Goal: Information Seeking & Learning: Learn about a topic

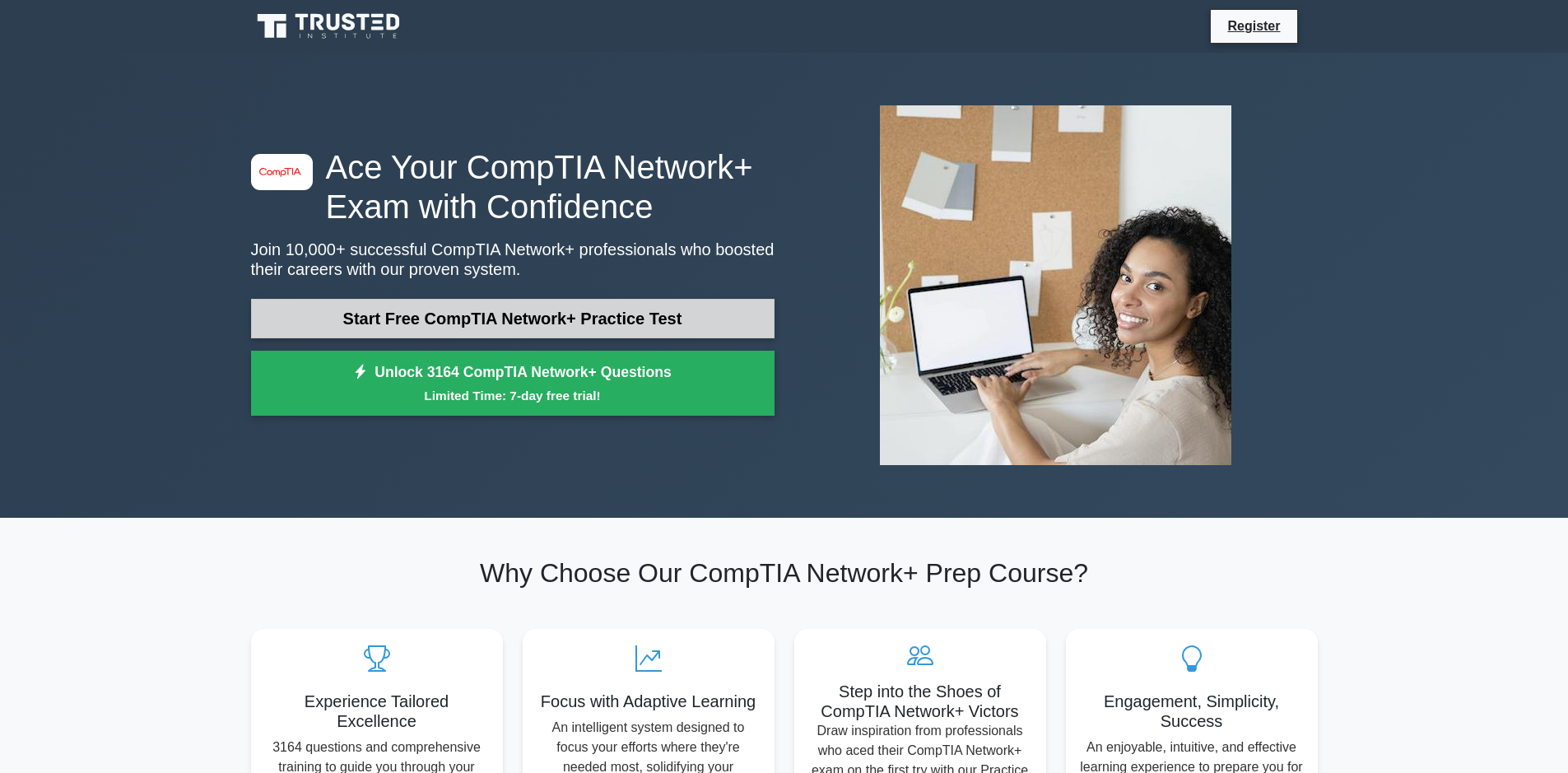
click at [528, 326] on link "Start Free CompTIA Network+ Practice Test" at bounding box center [512, 318] width 523 height 39
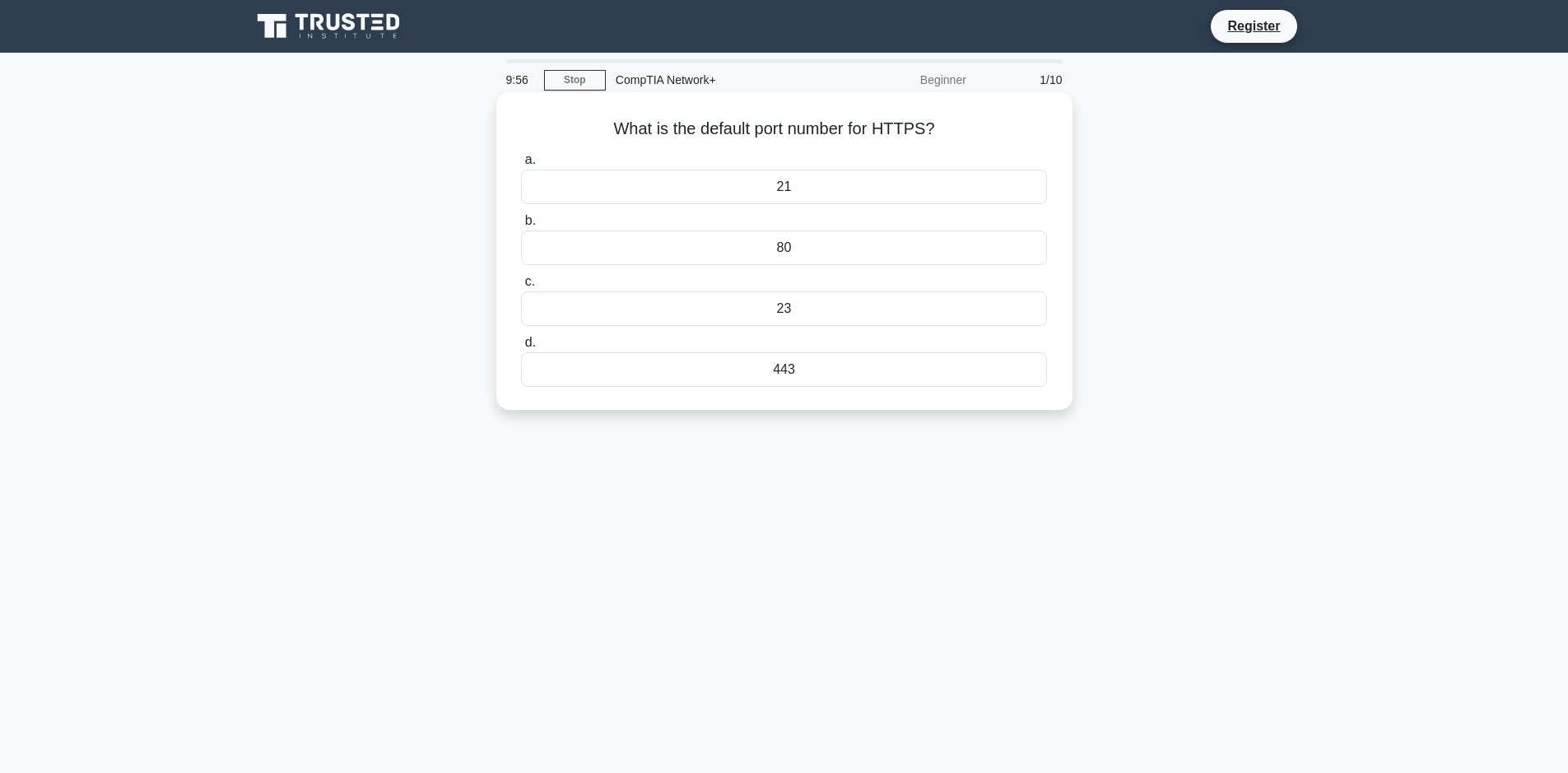
click at [792, 239] on div "80" at bounding box center [783, 247] width 525 height 34
click at [521, 227] on input "b. 80" at bounding box center [521, 221] width 0 height 11
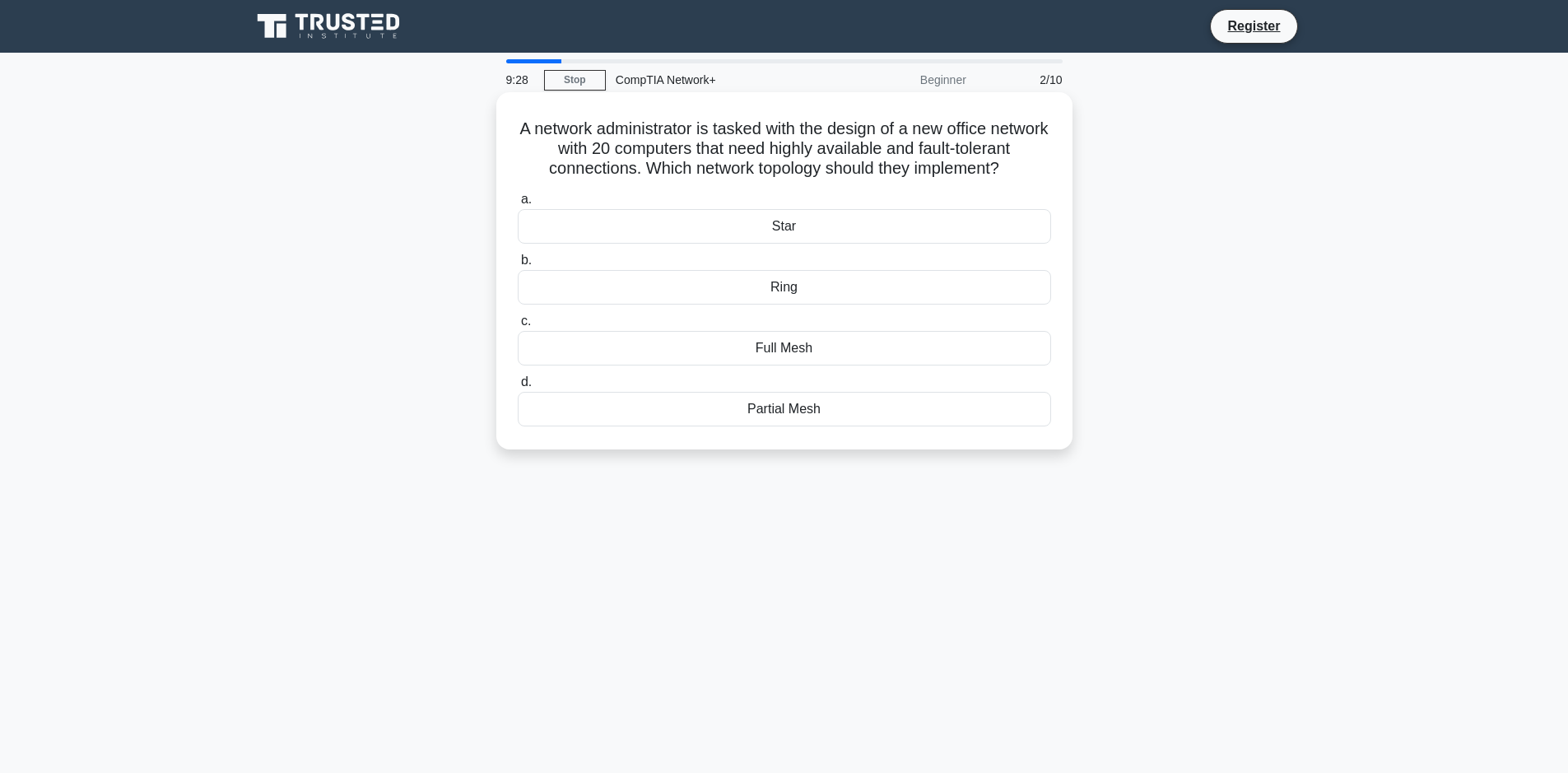
click at [784, 424] on div "Partial Mesh" at bounding box center [784, 409] width 533 height 34
click at [517, 388] on input "d. Partial Mesh" at bounding box center [517, 382] width 0 height 11
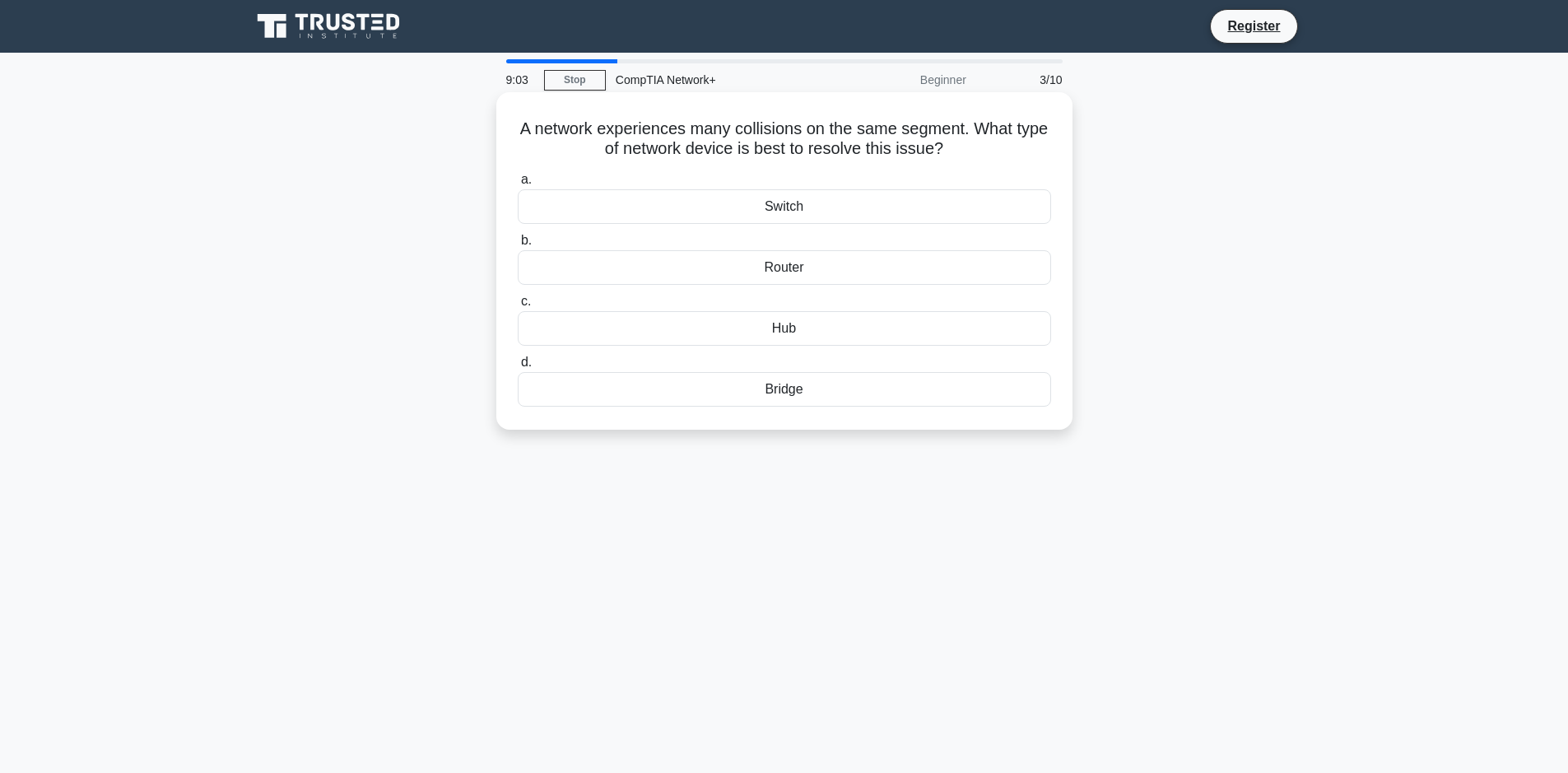
click at [778, 384] on div "Bridge" at bounding box center [784, 389] width 533 height 34
click at [517, 368] on input "d. Bridge" at bounding box center [517, 362] width 0 height 11
click at [814, 202] on div "ifconfig" at bounding box center [784, 206] width 533 height 34
click at [517, 186] on input "a. ifconfig" at bounding box center [517, 180] width 0 height 11
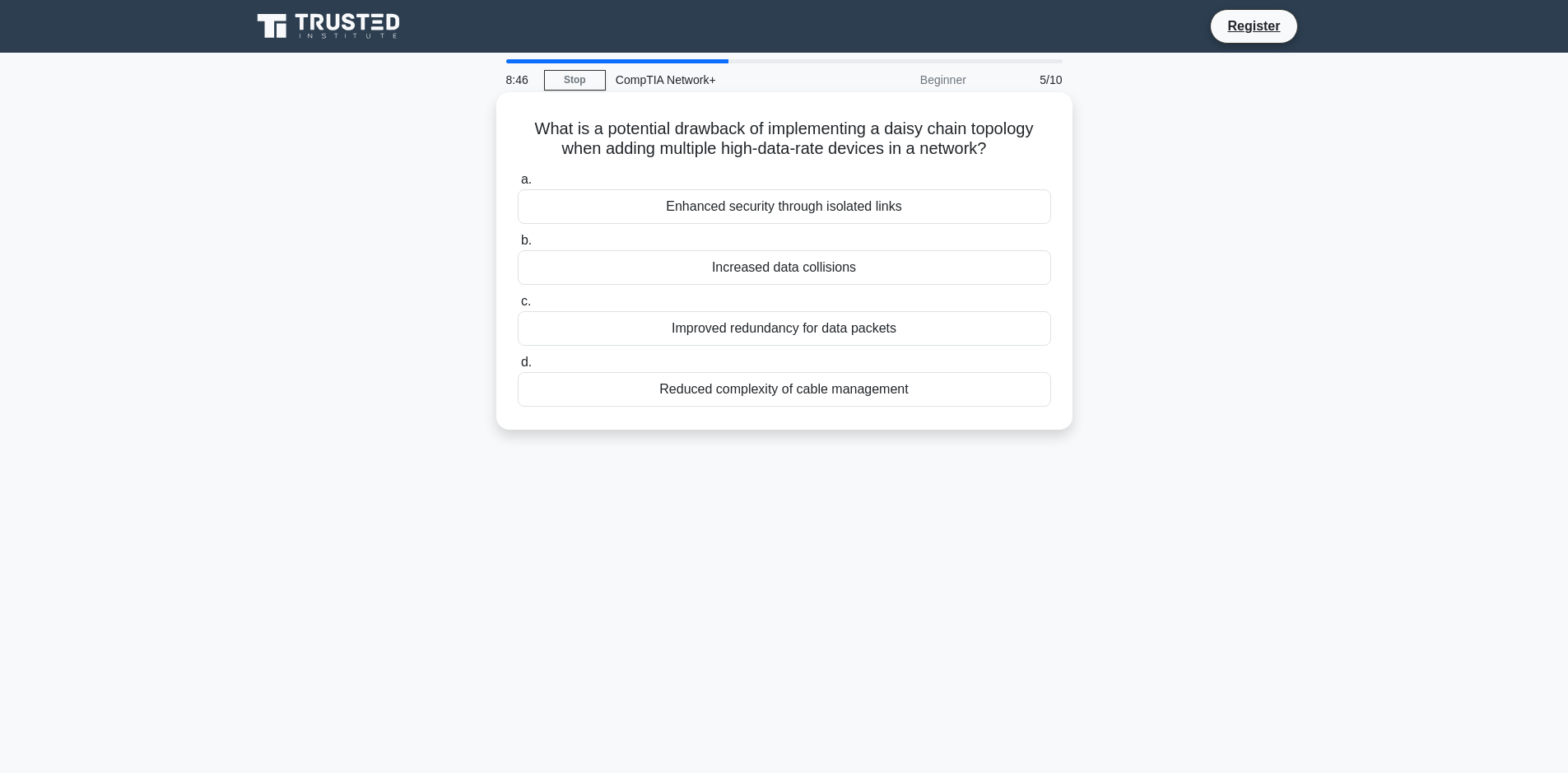
click at [763, 335] on div "Improved redundancy for data packets" at bounding box center [784, 328] width 533 height 34
click at [517, 308] on input "c. Improved redundancy for data packets" at bounding box center [517, 302] width 0 height 11
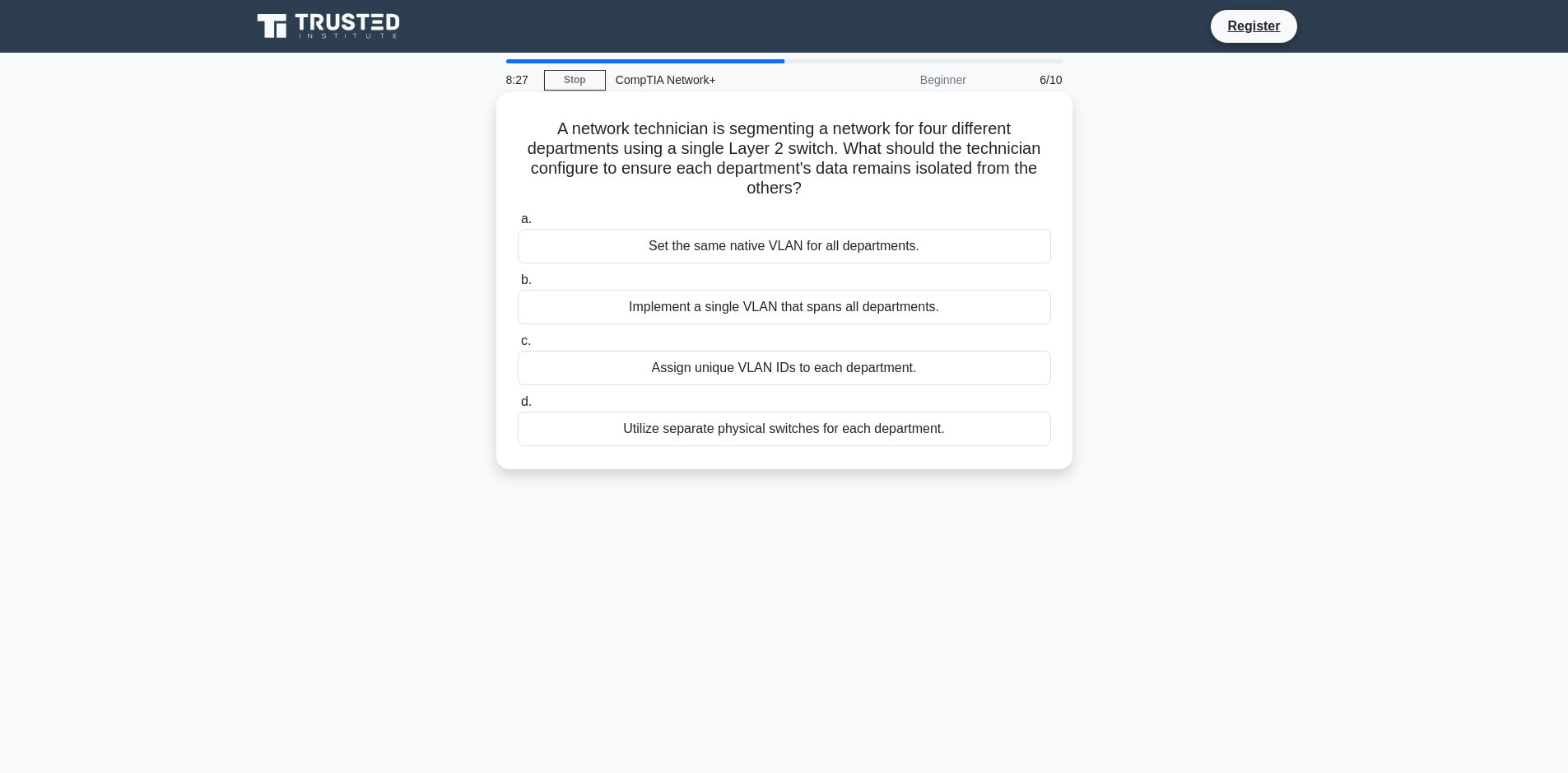
click at [775, 380] on div "Assign unique VLAN IDs to each department." at bounding box center [784, 368] width 533 height 34
click at [517, 347] on input "c. Assign unique VLAN IDs to each department." at bounding box center [517, 341] width 0 height 11
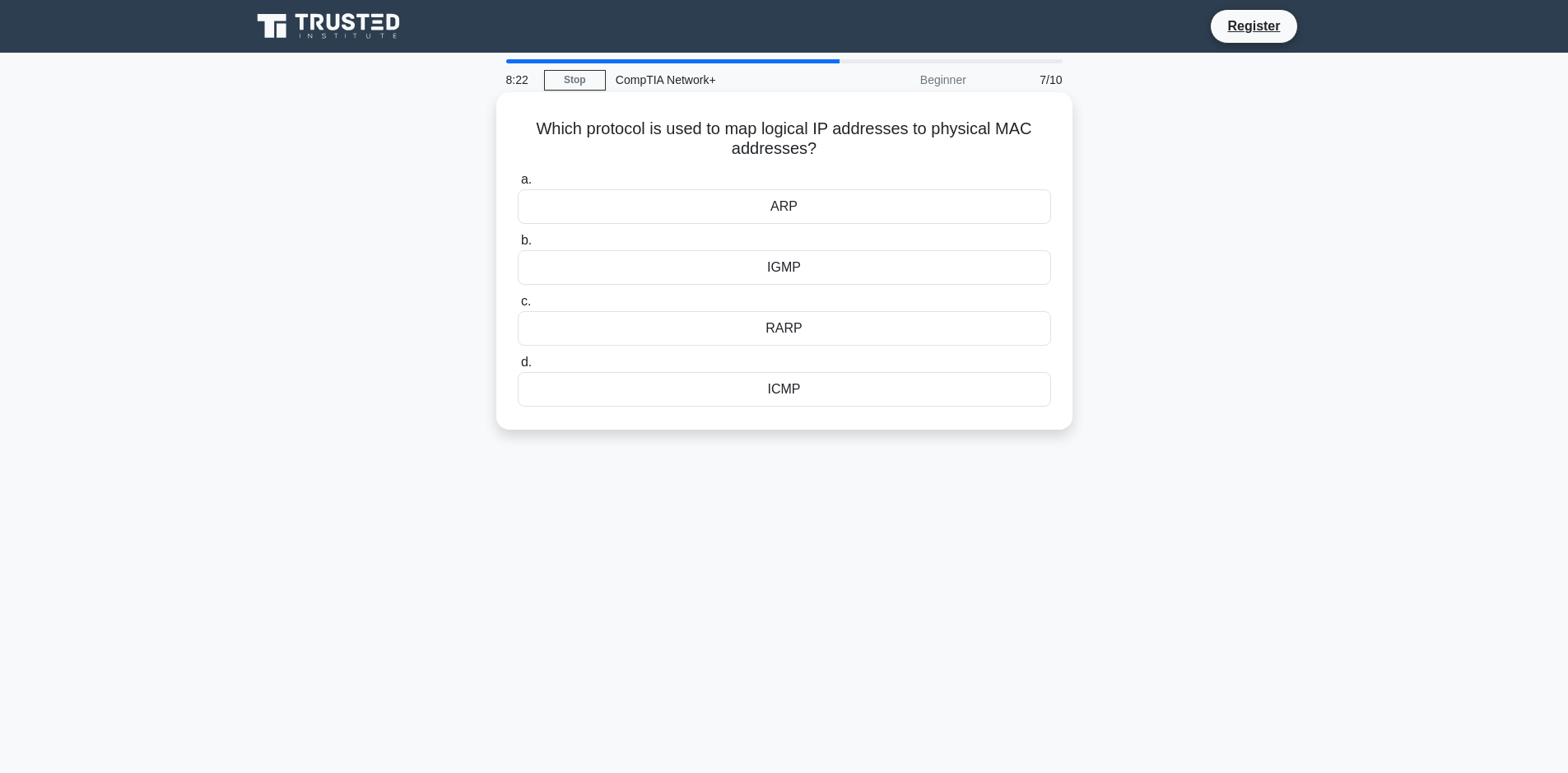
click at [800, 392] on div "ICMP" at bounding box center [784, 389] width 533 height 34
click at [517, 368] on input "d. ICMP" at bounding box center [517, 362] width 0 height 11
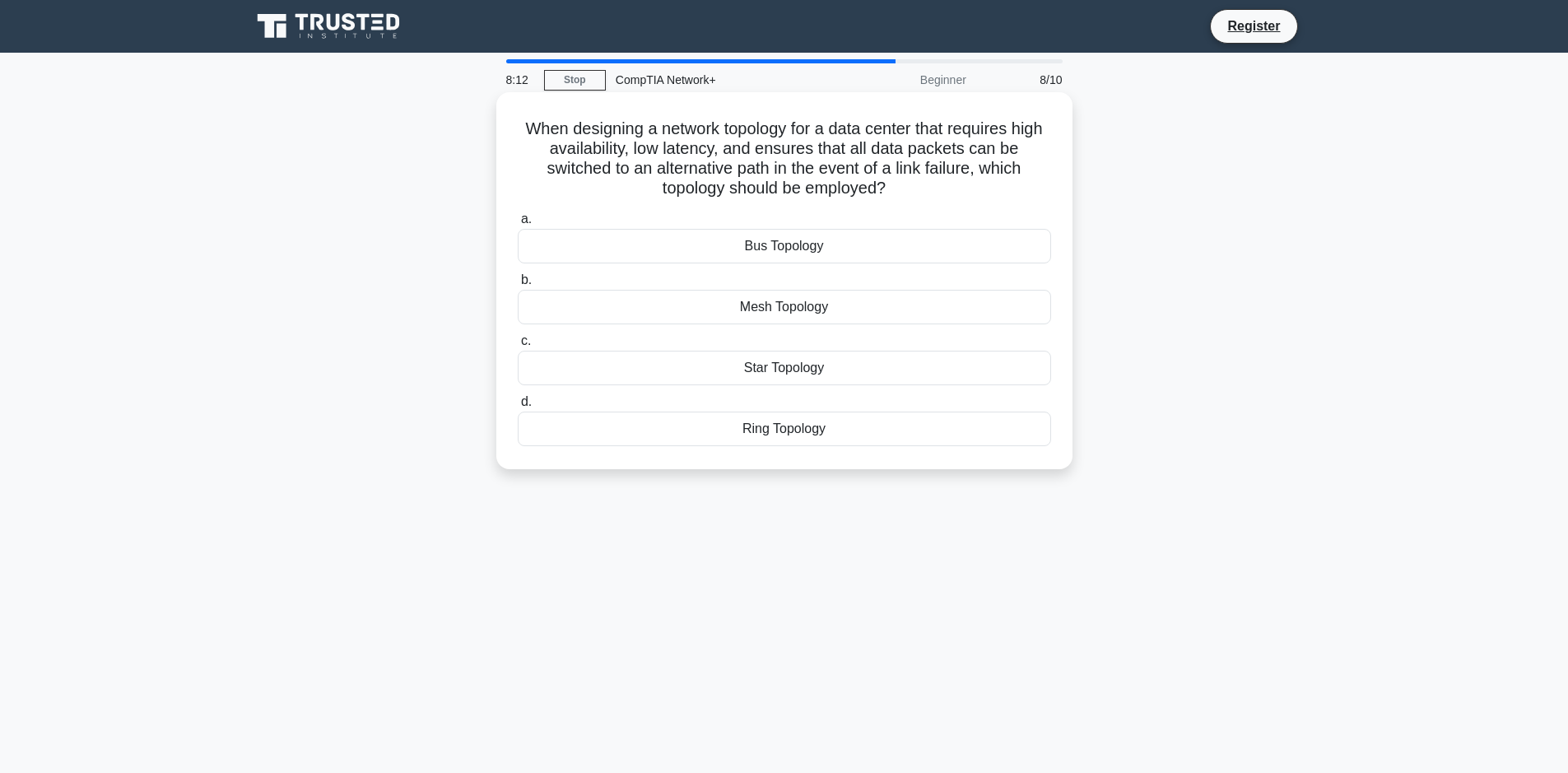
click at [778, 310] on div "Mesh Topology" at bounding box center [784, 307] width 533 height 34
click at [517, 286] on input "b. Mesh Topology" at bounding box center [517, 280] width 0 height 11
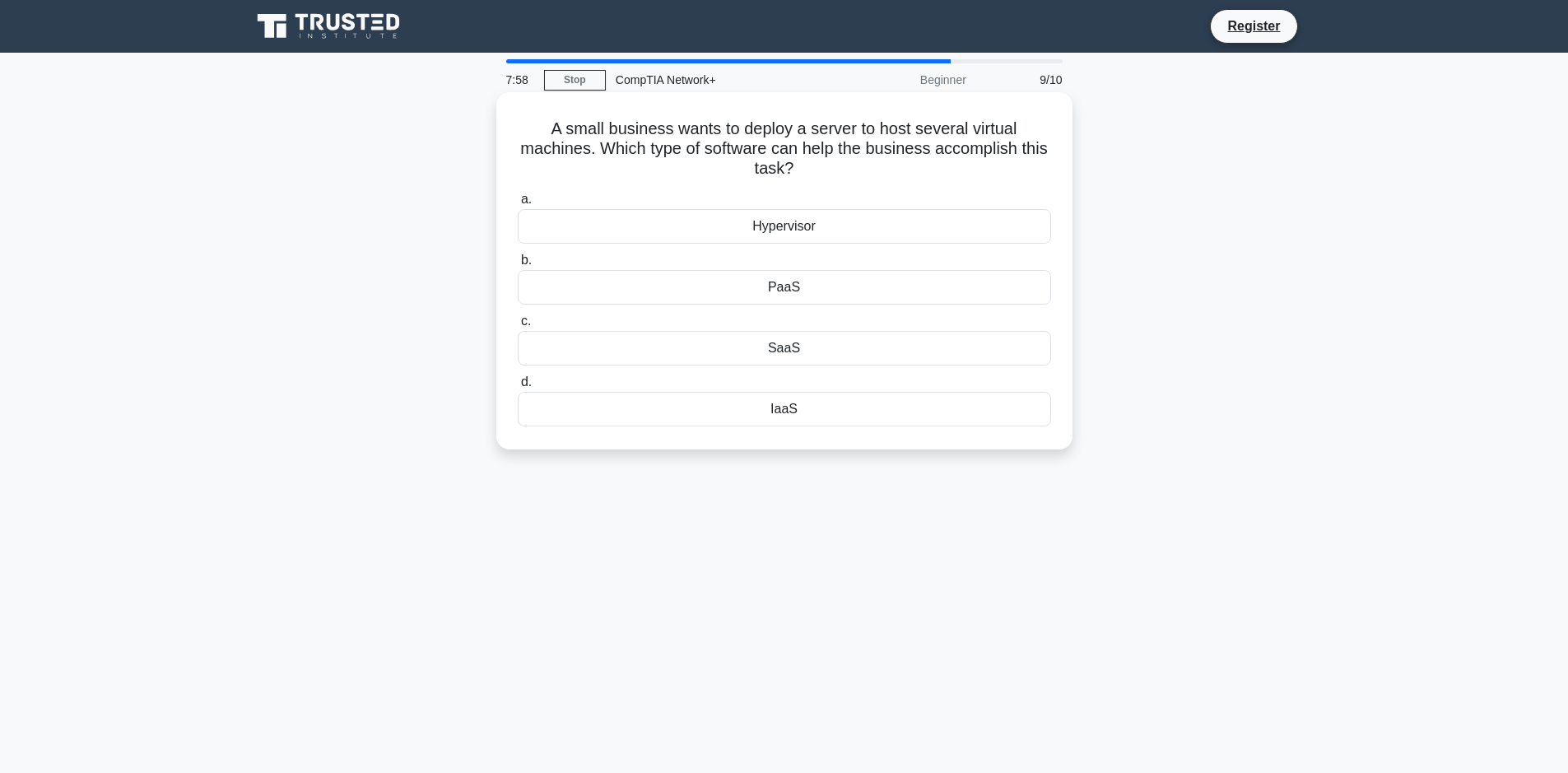
click at [798, 349] on div "SaaS" at bounding box center [784, 348] width 533 height 34
click at [517, 327] on input "c. SaaS" at bounding box center [517, 321] width 0 height 11
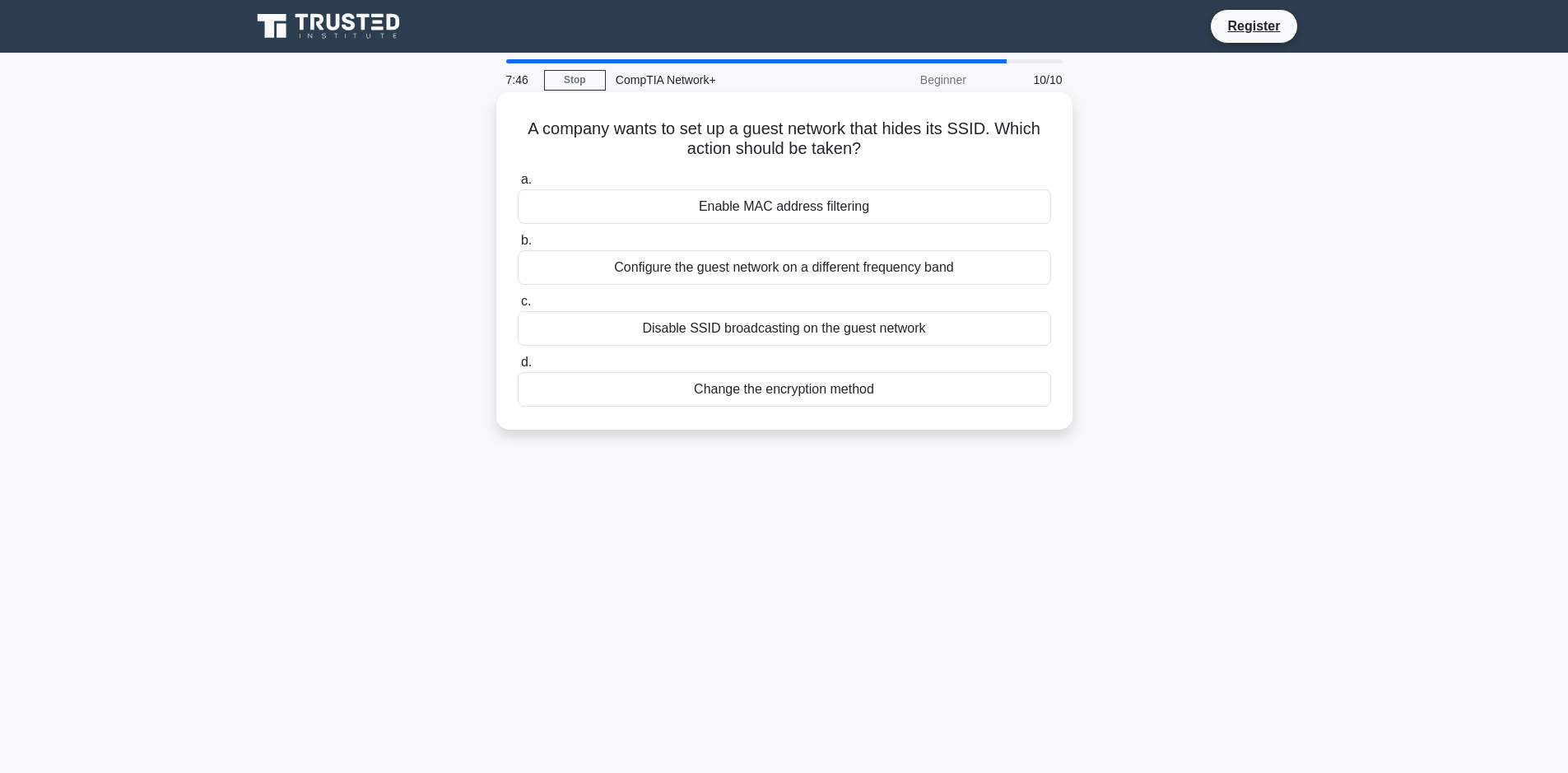
click at [760, 278] on div "Configure the guest network on a different frequency band" at bounding box center [784, 267] width 533 height 34
click at [517, 246] on input "b. Configure the guest network on a different frequency band" at bounding box center [517, 240] width 0 height 11
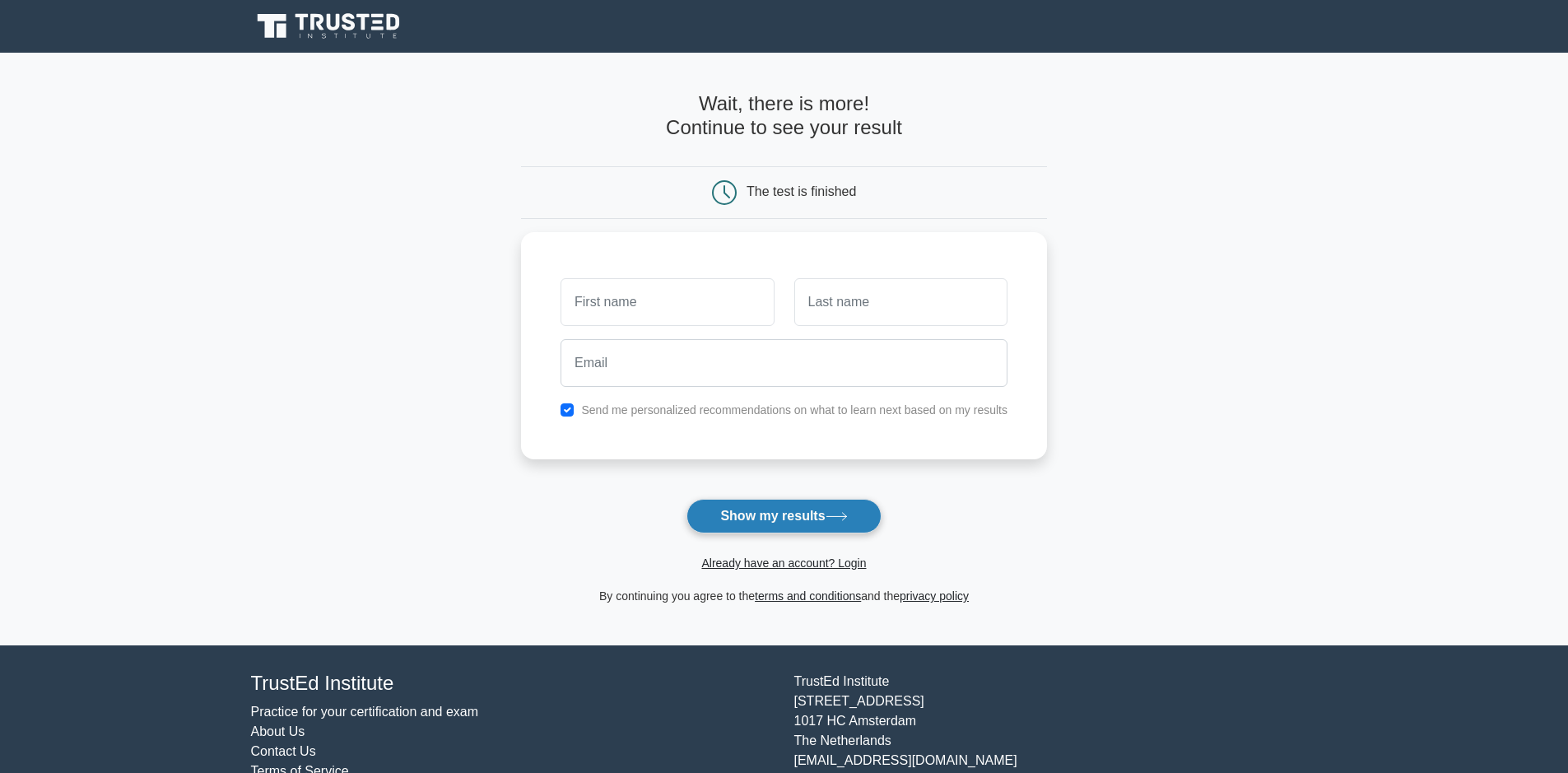
click at [711, 509] on button "Show my results" at bounding box center [783, 516] width 194 height 34
click at [688, 329] on div at bounding box center [784, 359] width 467 height 61
click at [686, 323] on div at bounding box center [667, 298] width 233 height 61
click at [592, 264] on div "Send me personalized recommendations on what to learn next based on my results" at bounding box center [784, 341] width 526 height 227
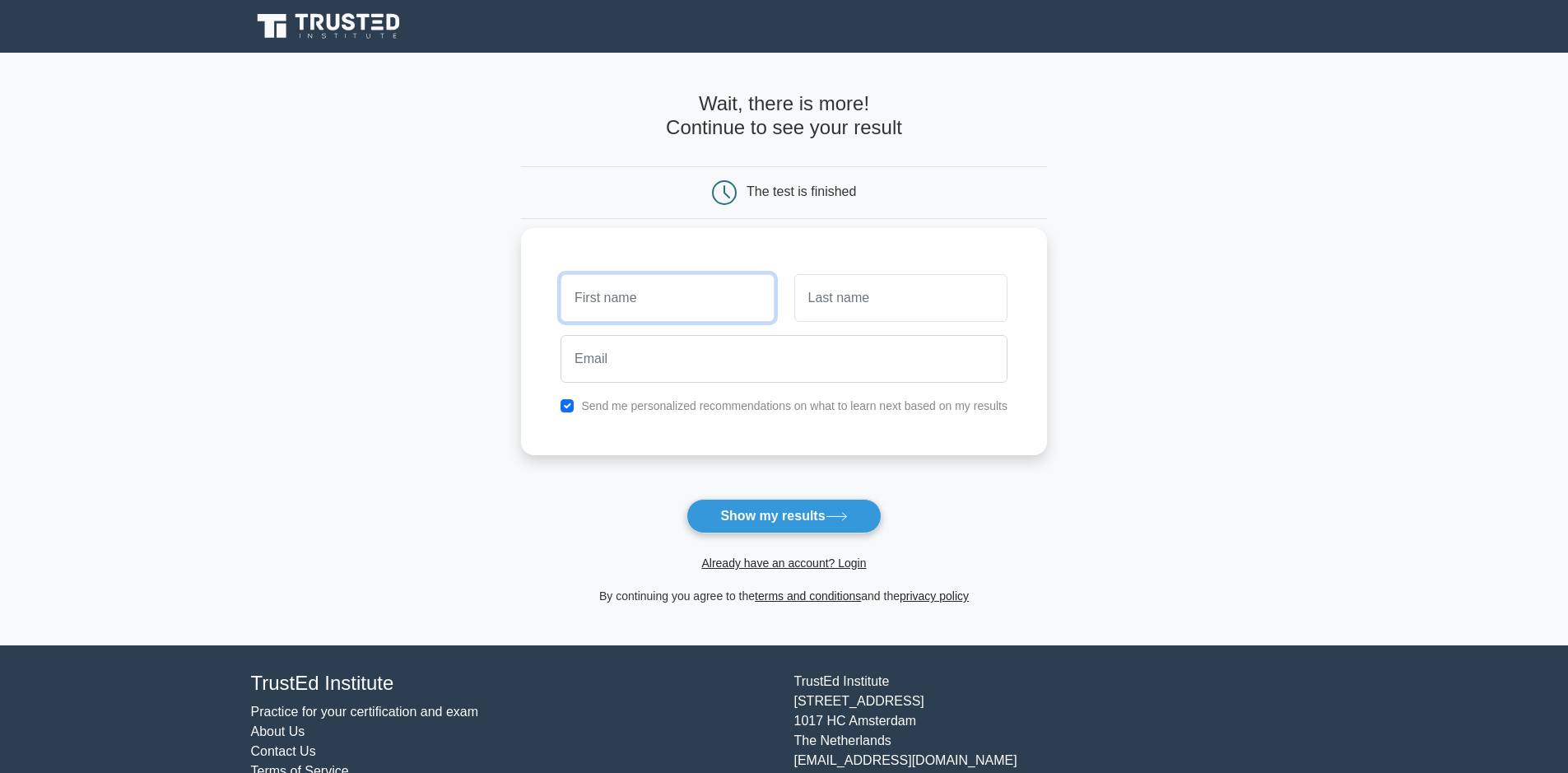
click at [592, 285] on input "text" at bounding box center [667, 297] width 213 height 48
type input "Mike"
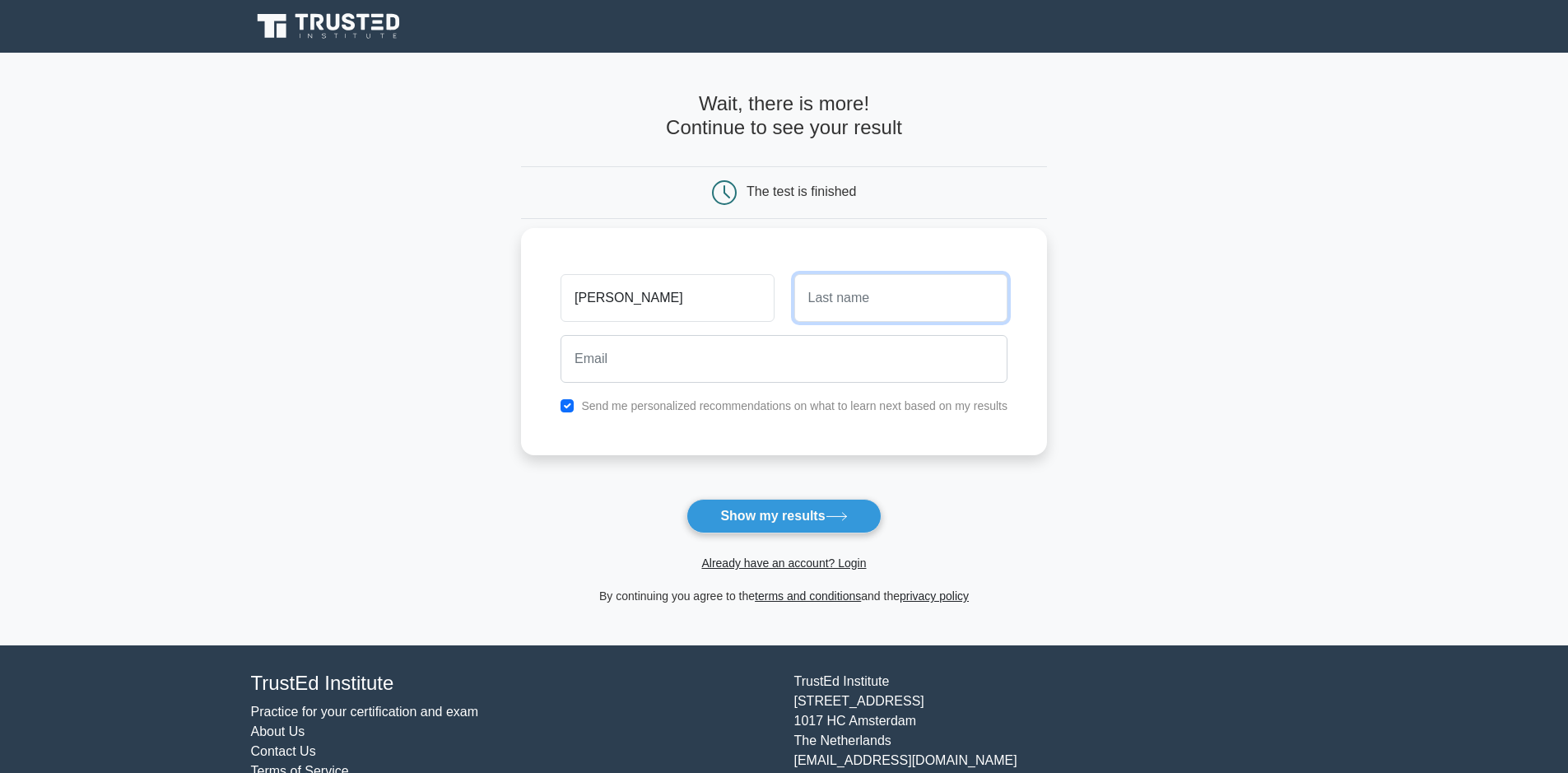
click at [821, 306] on input "text" at bounding box center [901, 297] width 213 height 48
type input "A"
click at [575, 410] on div "Send me personalized recommendations on what to learn next based on my results" at bounding box center [784, 406] width 467 height 20
click at [573, 410] on input "checkbox" at bounding box center [567, 406] width 13 height 13
checkbox input "false"
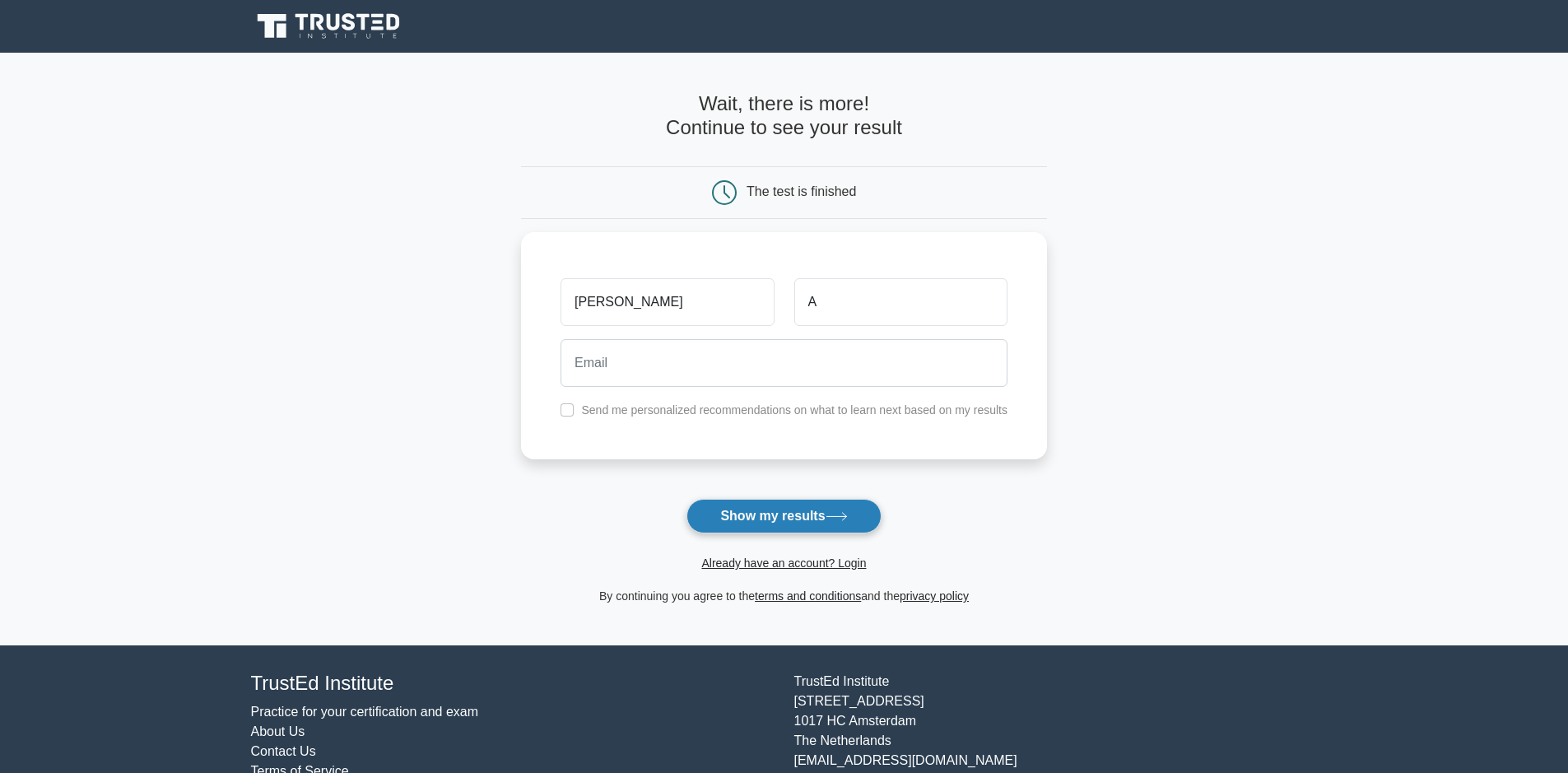
click at [732, 520] on button "Show my results" at bounding box center [783, 516] width 194 height 34
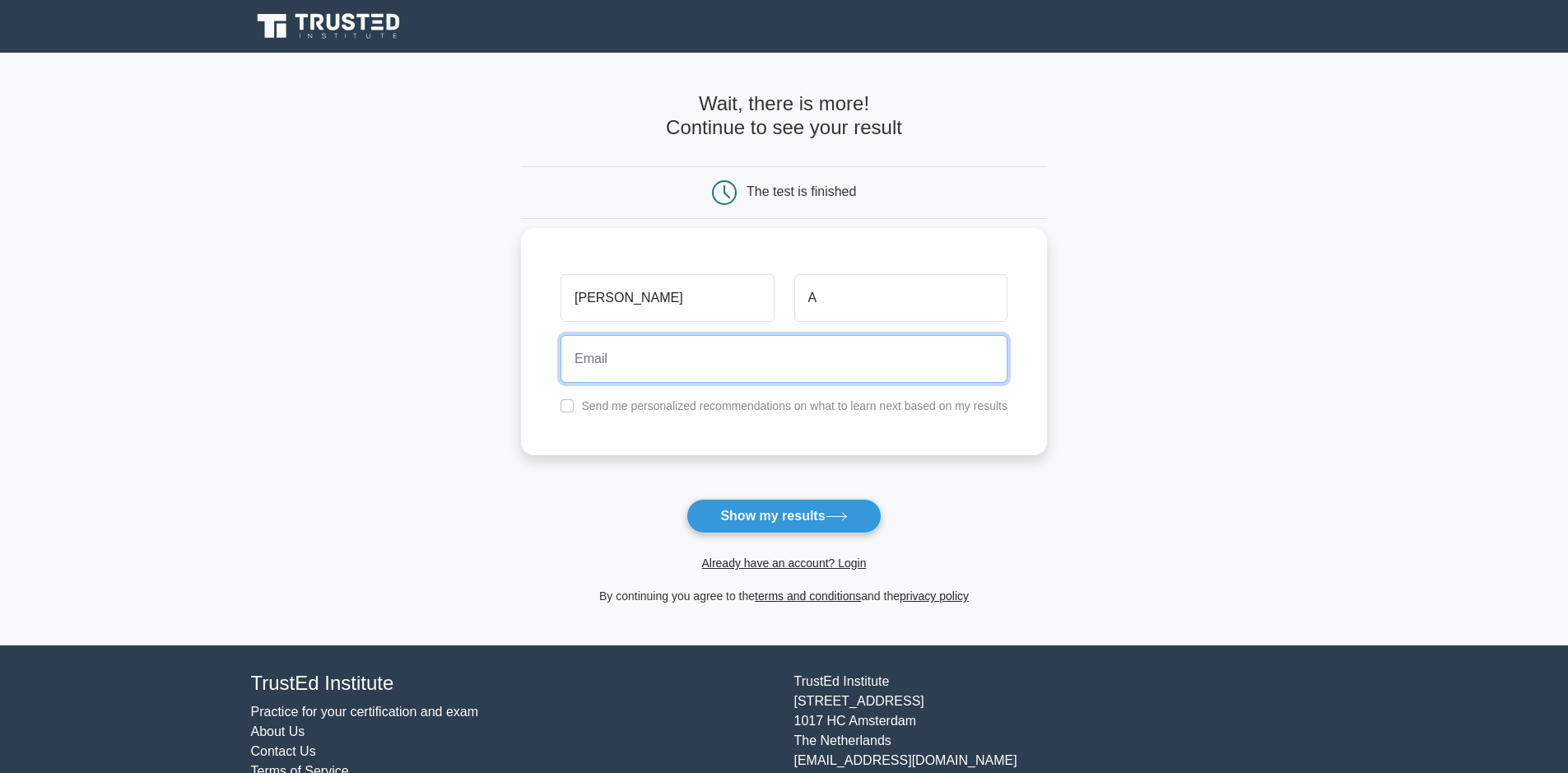
click at [650, 361] on input "email" at bounding box center [784, 359] width 447 height 48
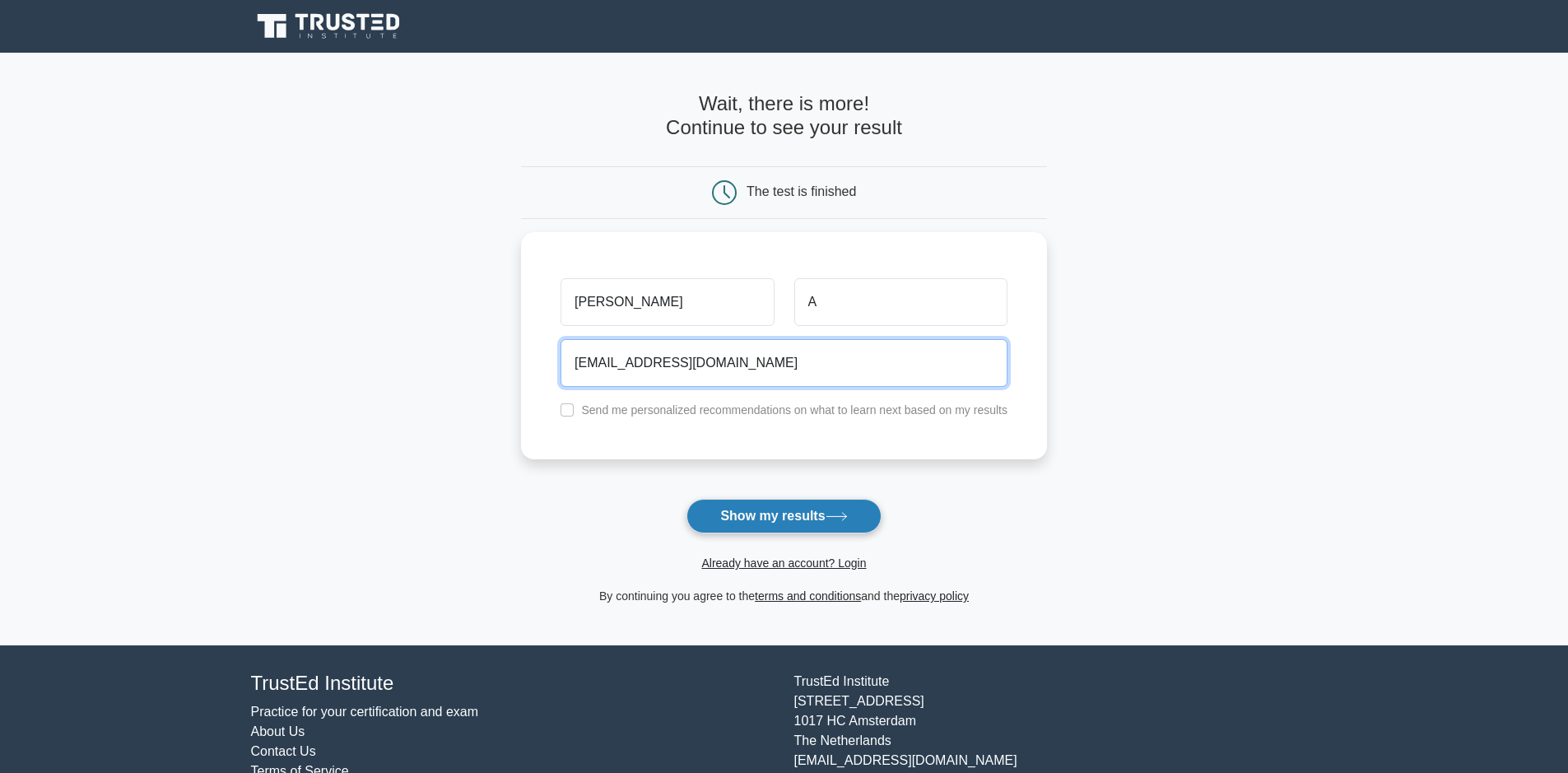
type input "spaldmyk@gmail.com"
click at [840, 510] on button "Show my results" at bounding box center [783, 516] width 194 height 34
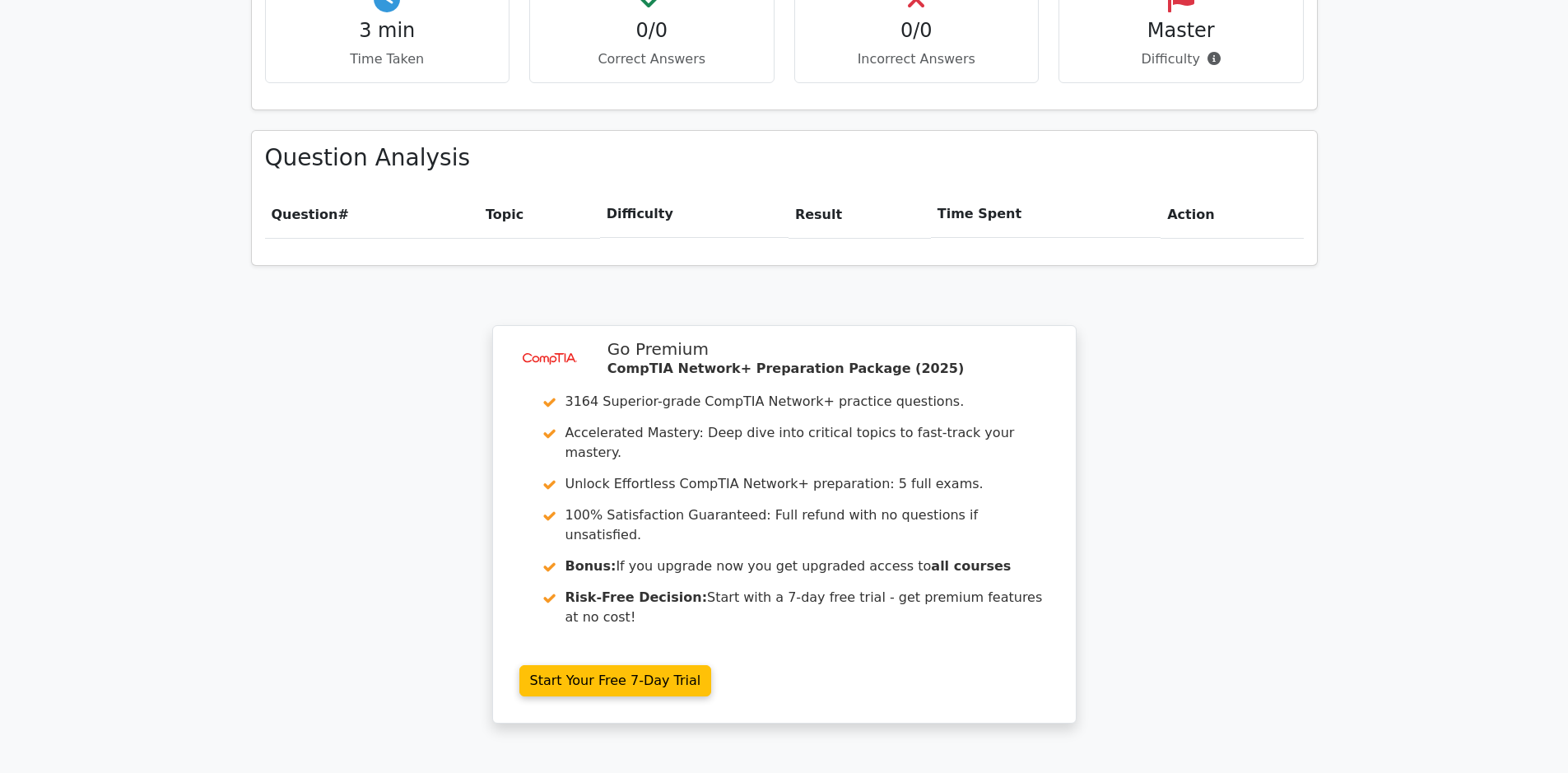
scroll to position [1183, 0]
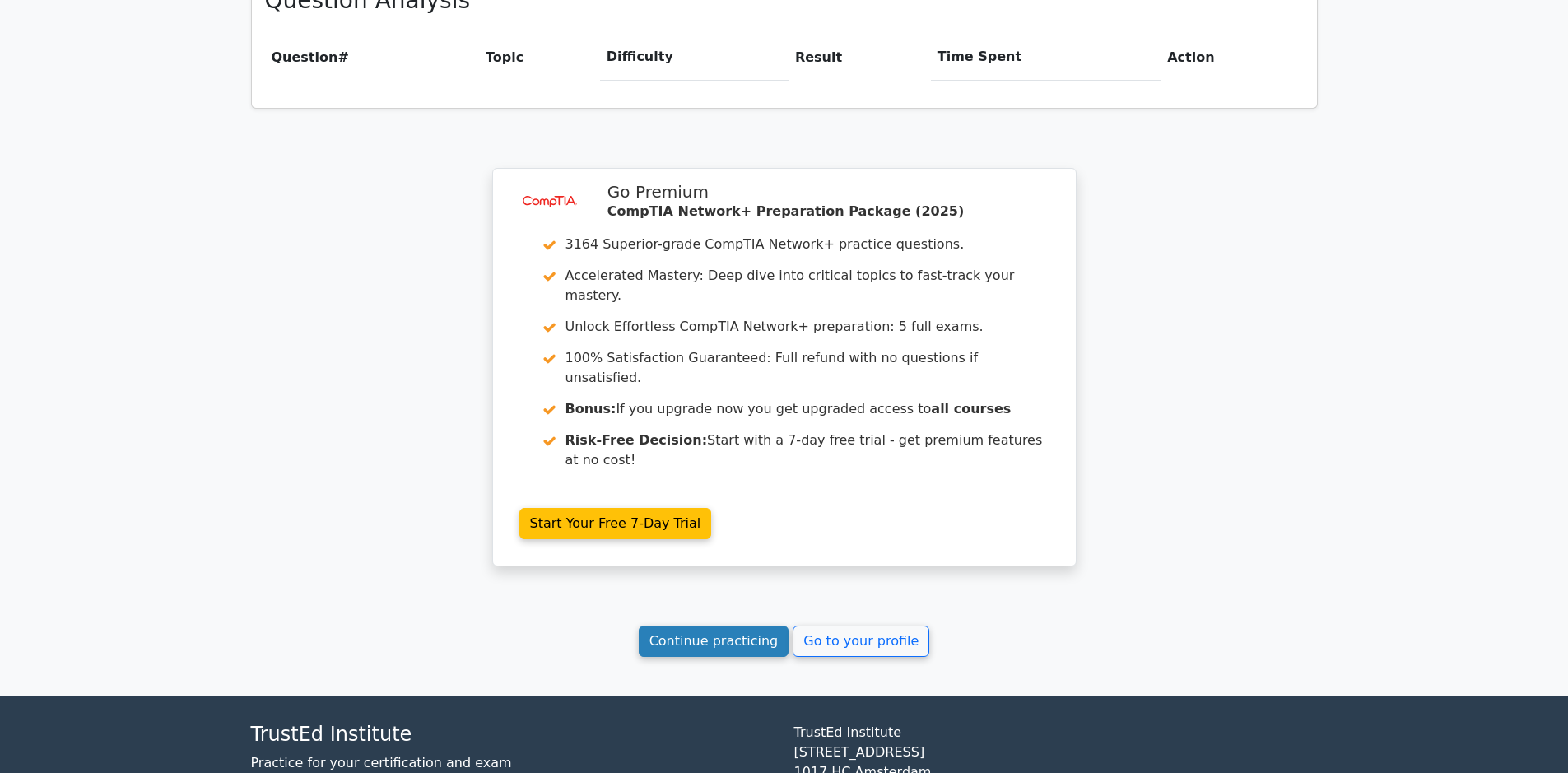
click at [754, 626] on link "Continue practicing" at bounding box center [714, 641] width 150 height 31
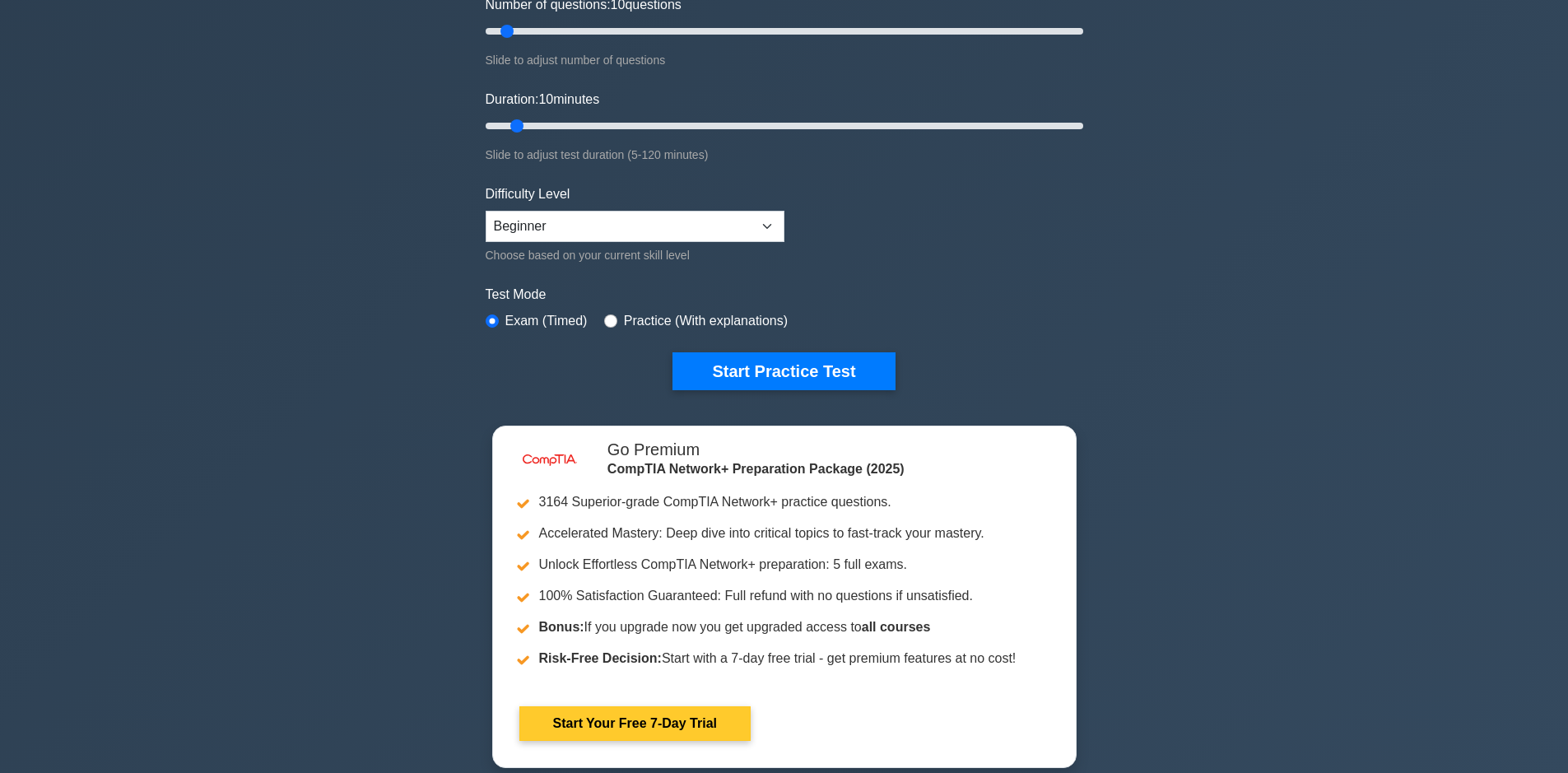
scroll to position [247, 0]
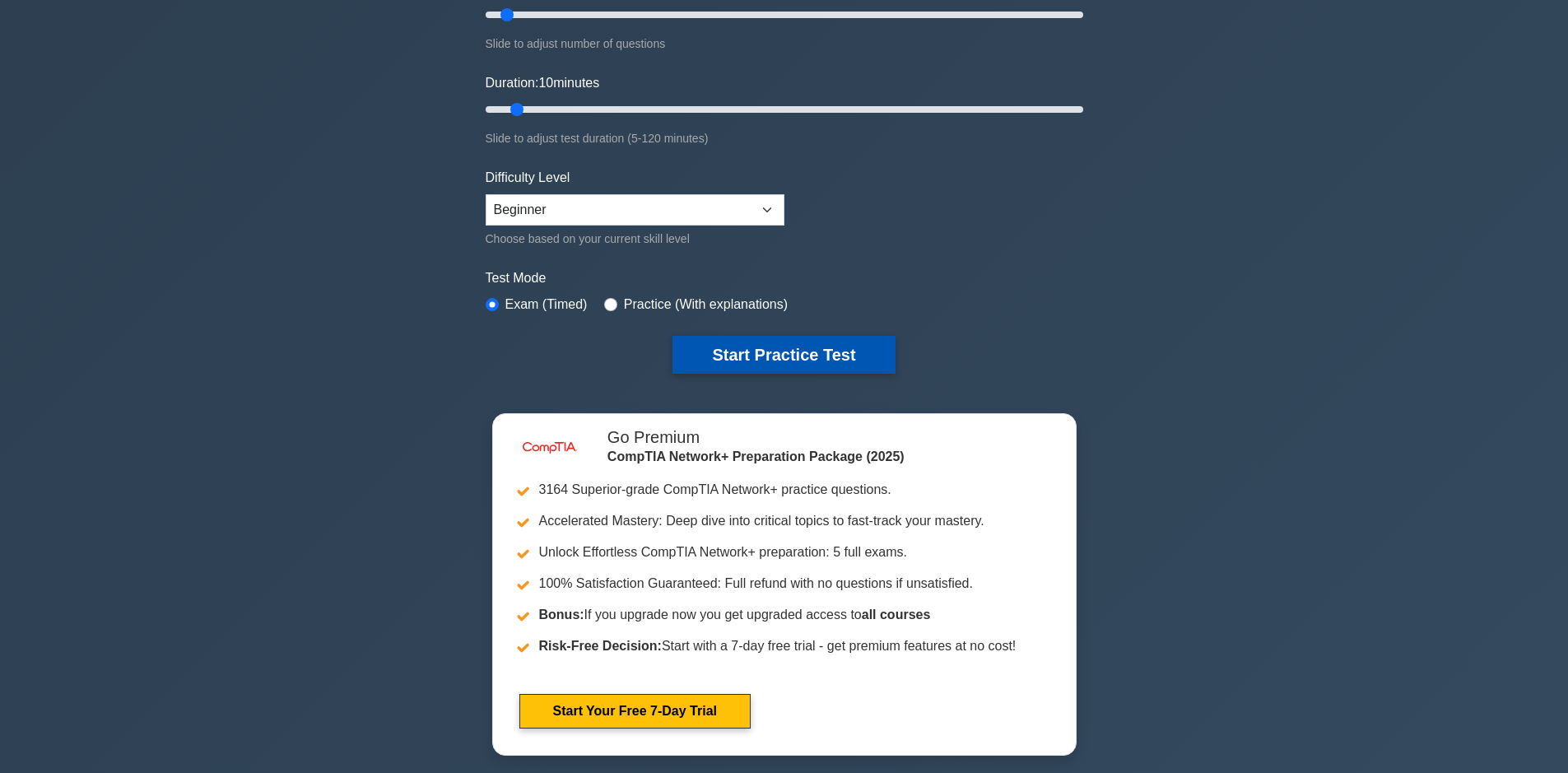
click at [779, 345] on button "Start Practice Test" at bounding box center [784, 355] width 223 height 38
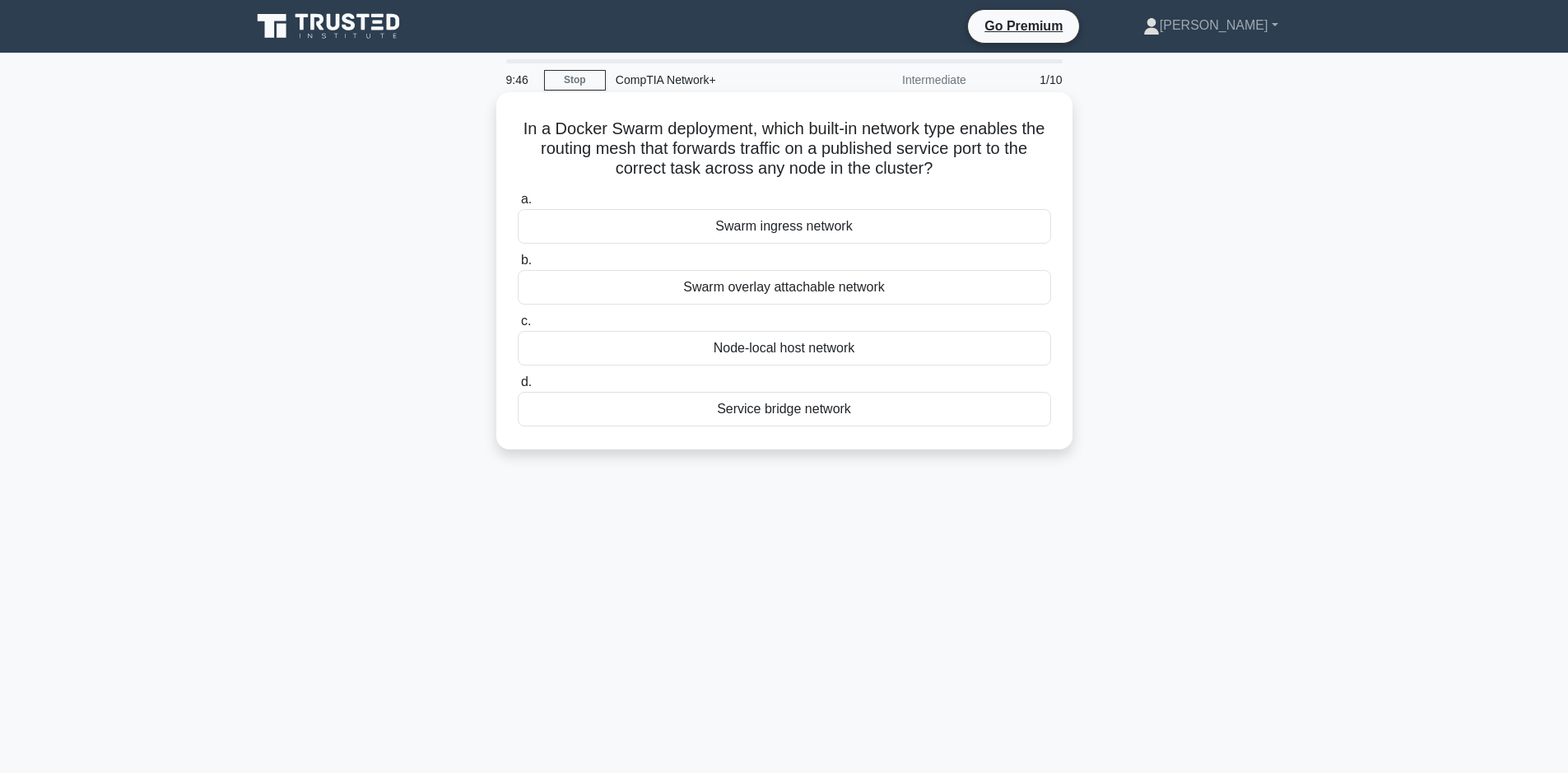
click at [748, 290] on div "Swarm overlay attachable network" at bounding box center [784, 287] width 533 height 34
click at [517, 266] on input "b. Swarm overlay attachable network" at bounding box center [517, 260] width 0 height 11
click at [731, 234] on div "Software-Defined Networking (SDN)" at bounding box center [784, 226] width 533 height 34
click at [517, 205] on input "a. Software-Defined Networking (SDN)" at bounding box center [517, 199] width 0 height 11
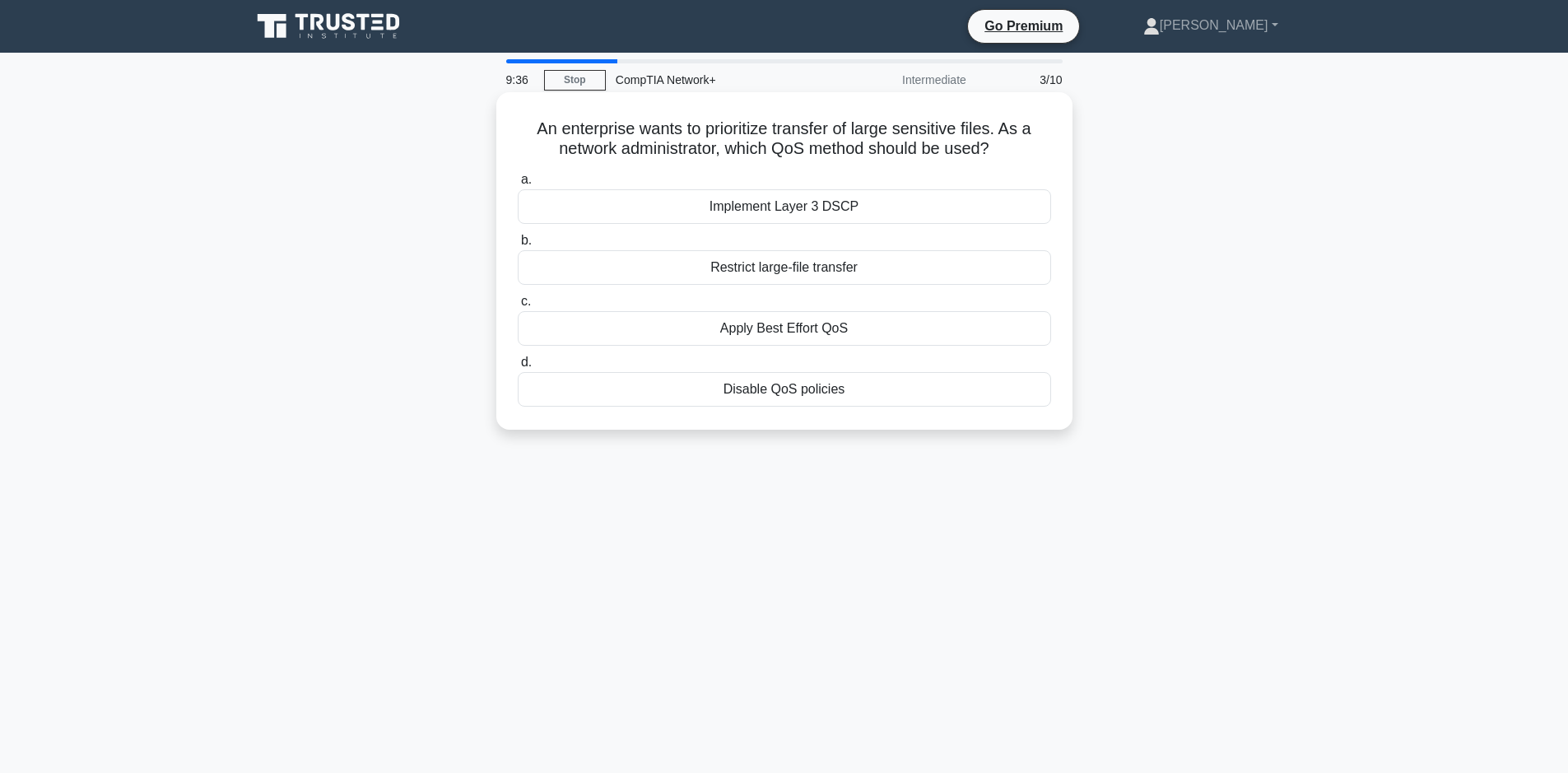
click at [787, 273] on div "Restrict large-file transfer" at bounding box center [784, 267] width 533 height 34
click at [517, 246] on input "b. Restrict large-file transfer" at bounding box center [517, 240] width 0 height 11
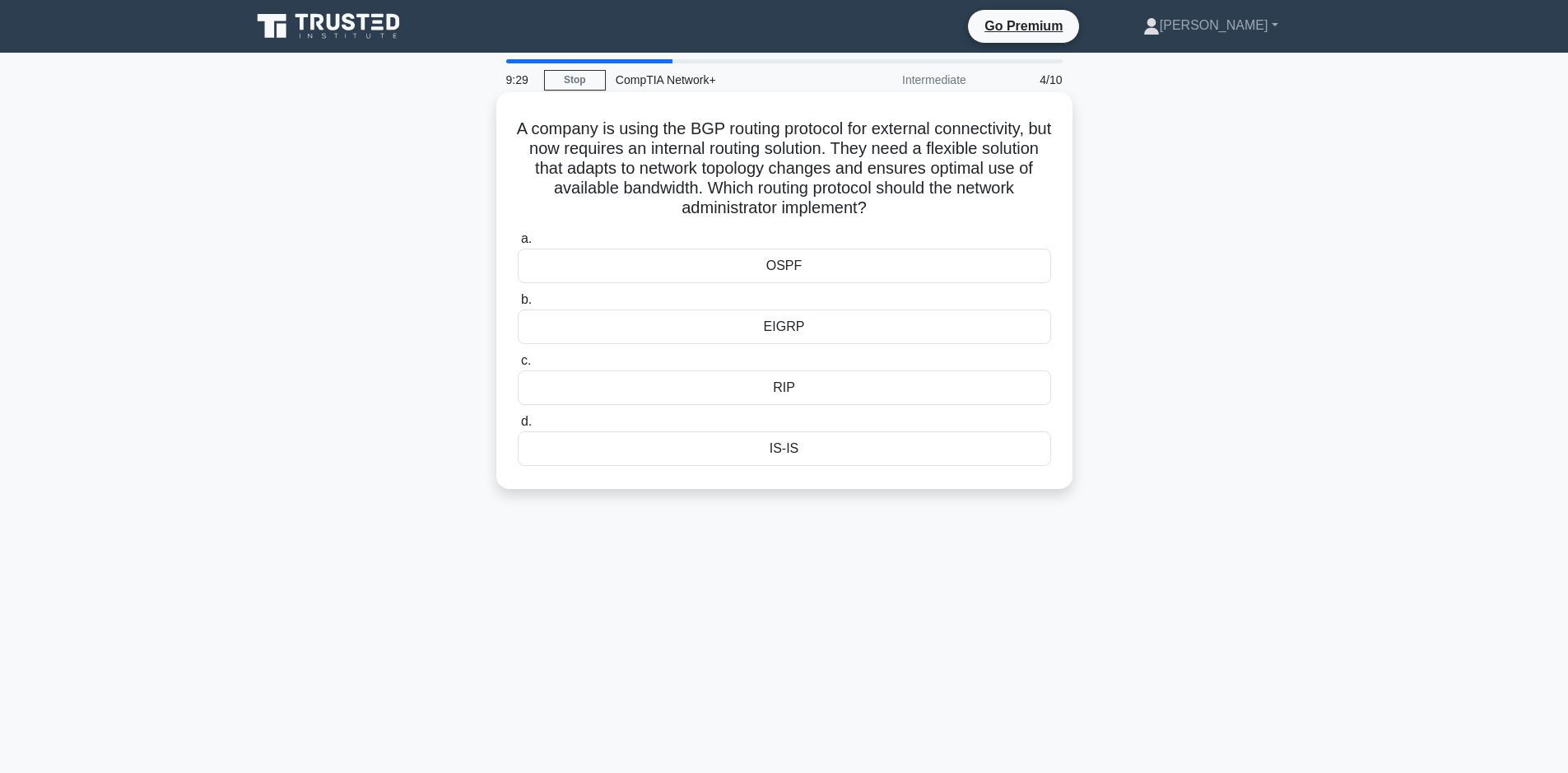
click at [794, 329] on div "EIGRP" at bounding box center [784, 327] width 533 height 34
click at [517, 306] on input "b. EIGRP" at bounding box center [517, 300] width 0 height 11
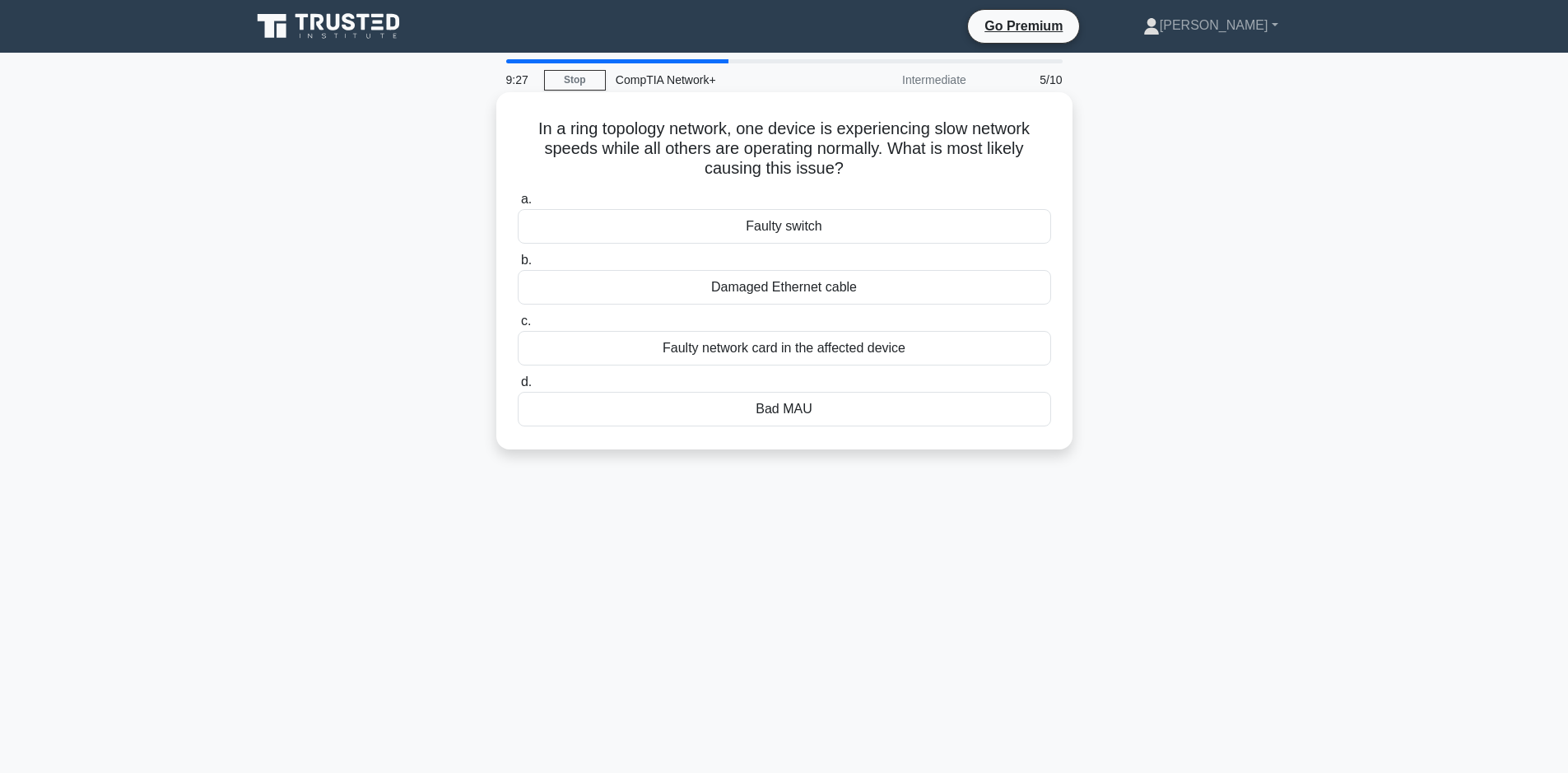
click at [774, 285] on div "Damaged Ethernet cable" at bounding box center [784, 287] width 533 height 34
click at [517, 266] on input "b. Damaged Ethernet cable" at bounding box center [517, 260] width 0 height 11
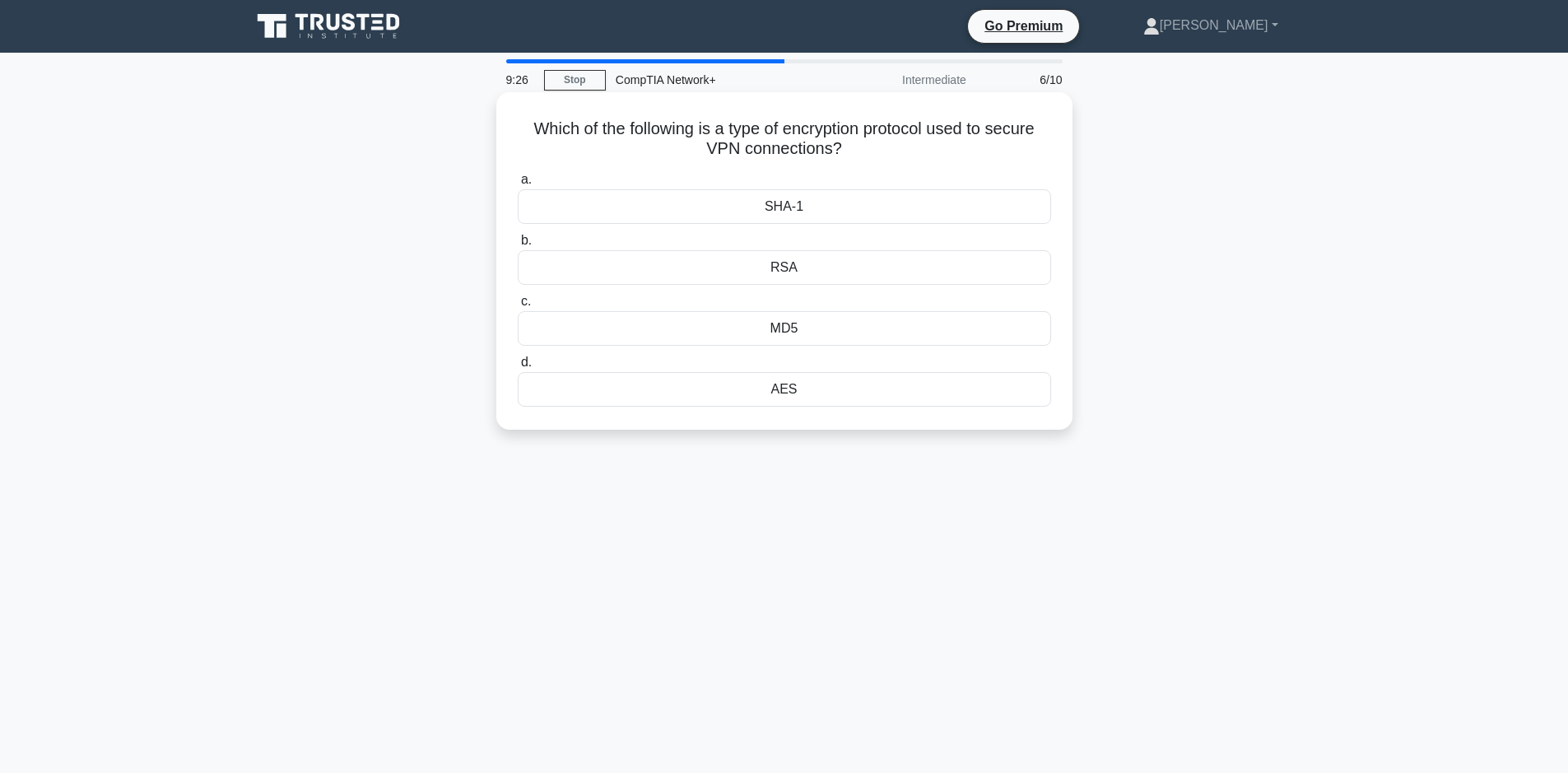
click at [785, 216] on div "SHA-1" at bounding box center [784, 206] width 533 height 34
click at [517, 186] on input "a. SHA-1" at bounding box center [517, 180] width 0 height 11
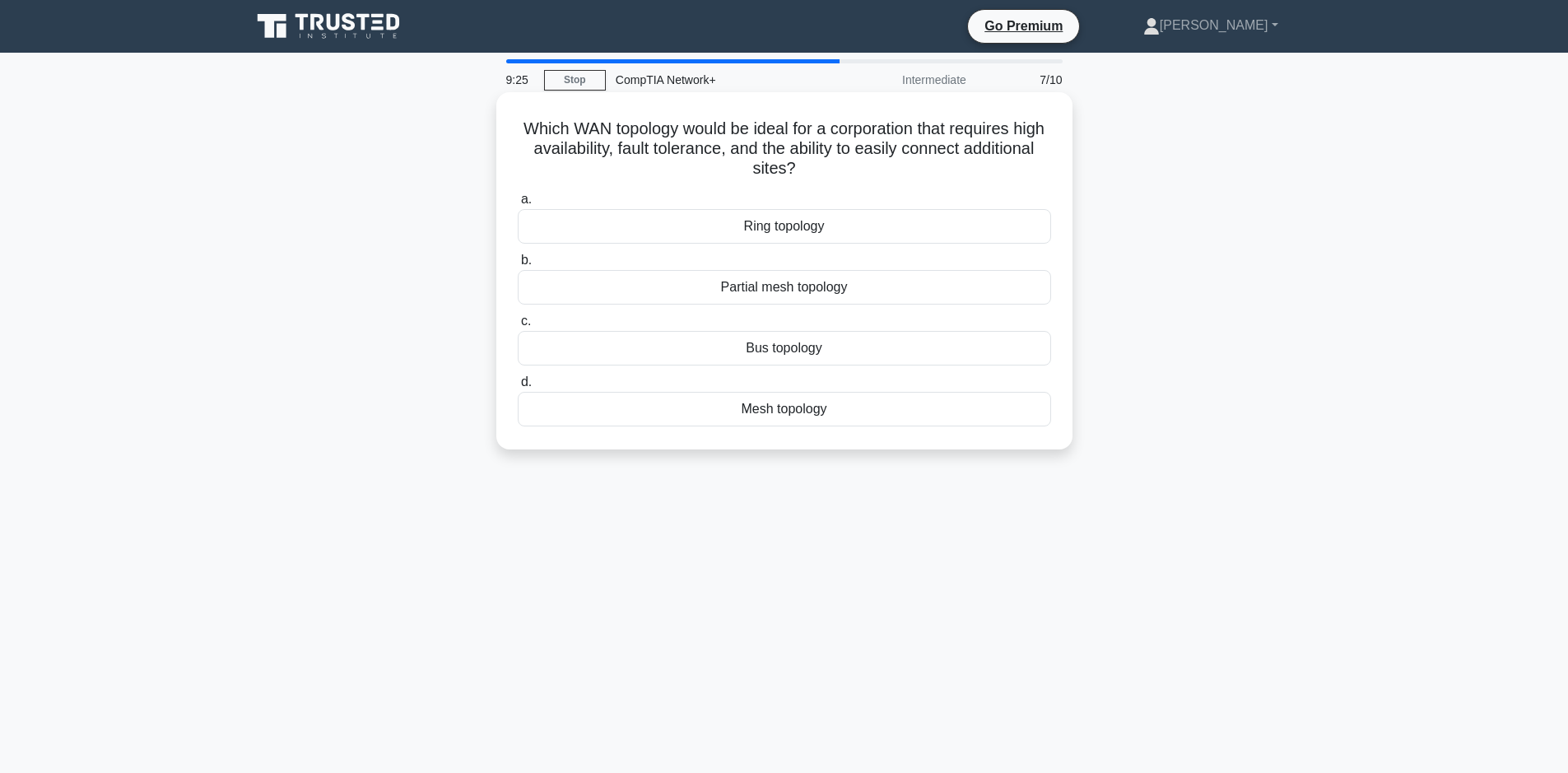
click at [783, 291] on div "Partial mesh topology" at bounding box center [784, 287] width 533 height 34
click at [517, 266] on input "b. Partial mesh topology" at bounding box center [517, 260] width 0 height 11
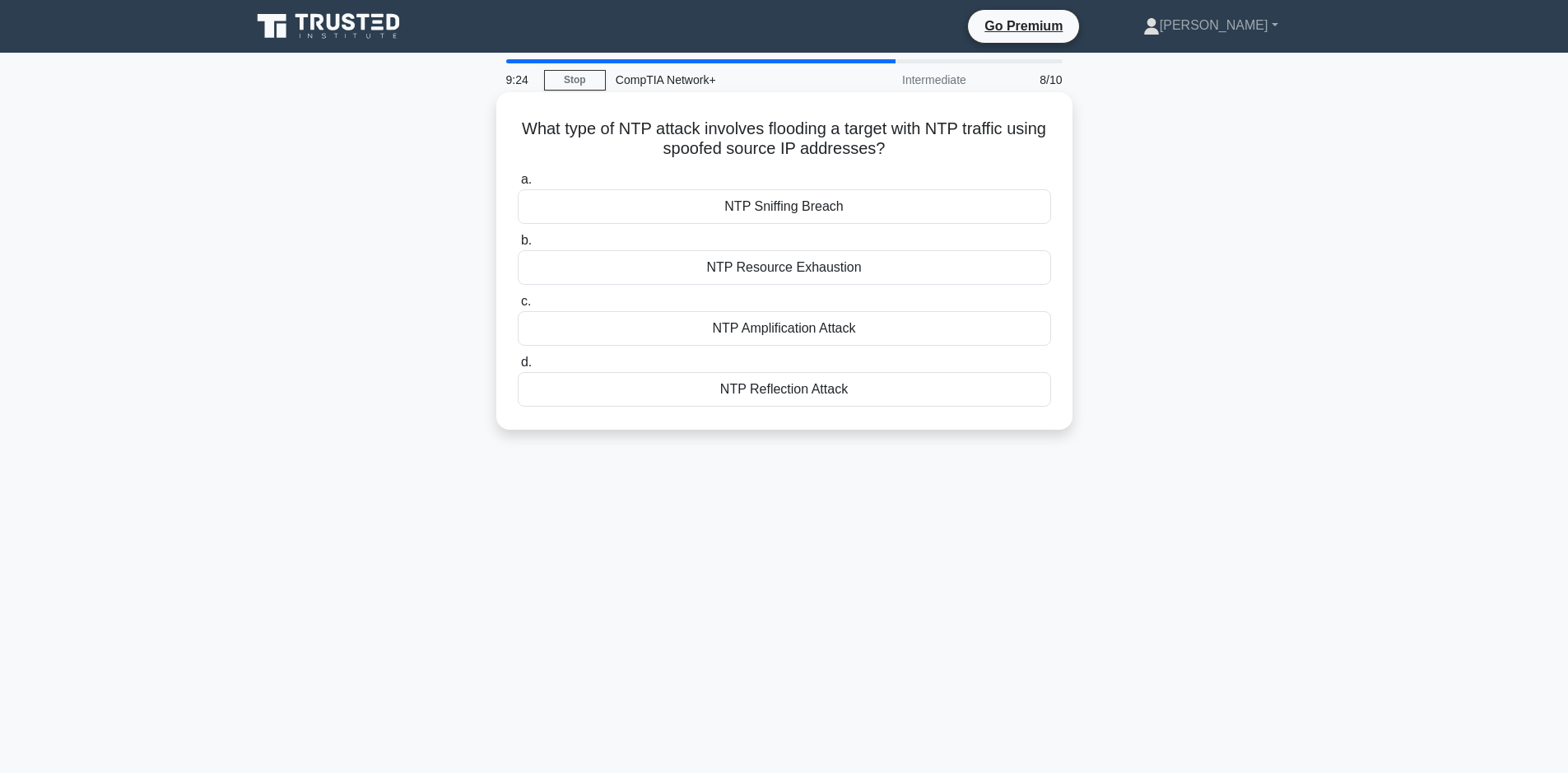
click at [765, 324] on div "NTP Amplification Attack" at bounding box center [784, 328] width 533 height 34
click at [517, 308] on input "c. NTP Amplification Attack" at bounding box center [517, 302] width 0 height 11
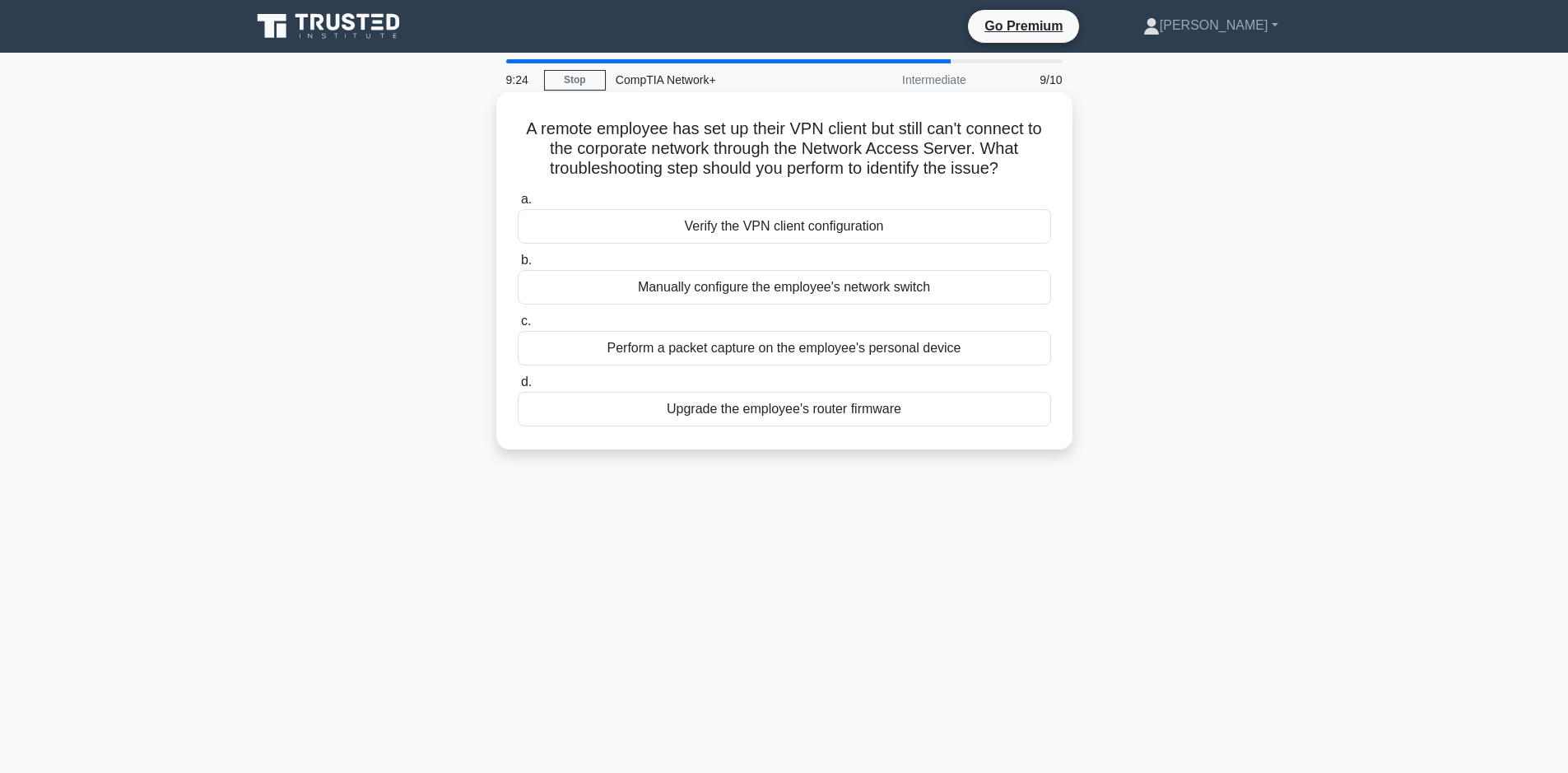
click at [762, 348] on div "Perform a packet capture on the employee's personal device" at bounding box center [784, 348] width 533 height 34
click at [517, 327] on input "c. Perform a packet capture on the employee's personal device" at bounding box center [517, 321] width 0 height 11
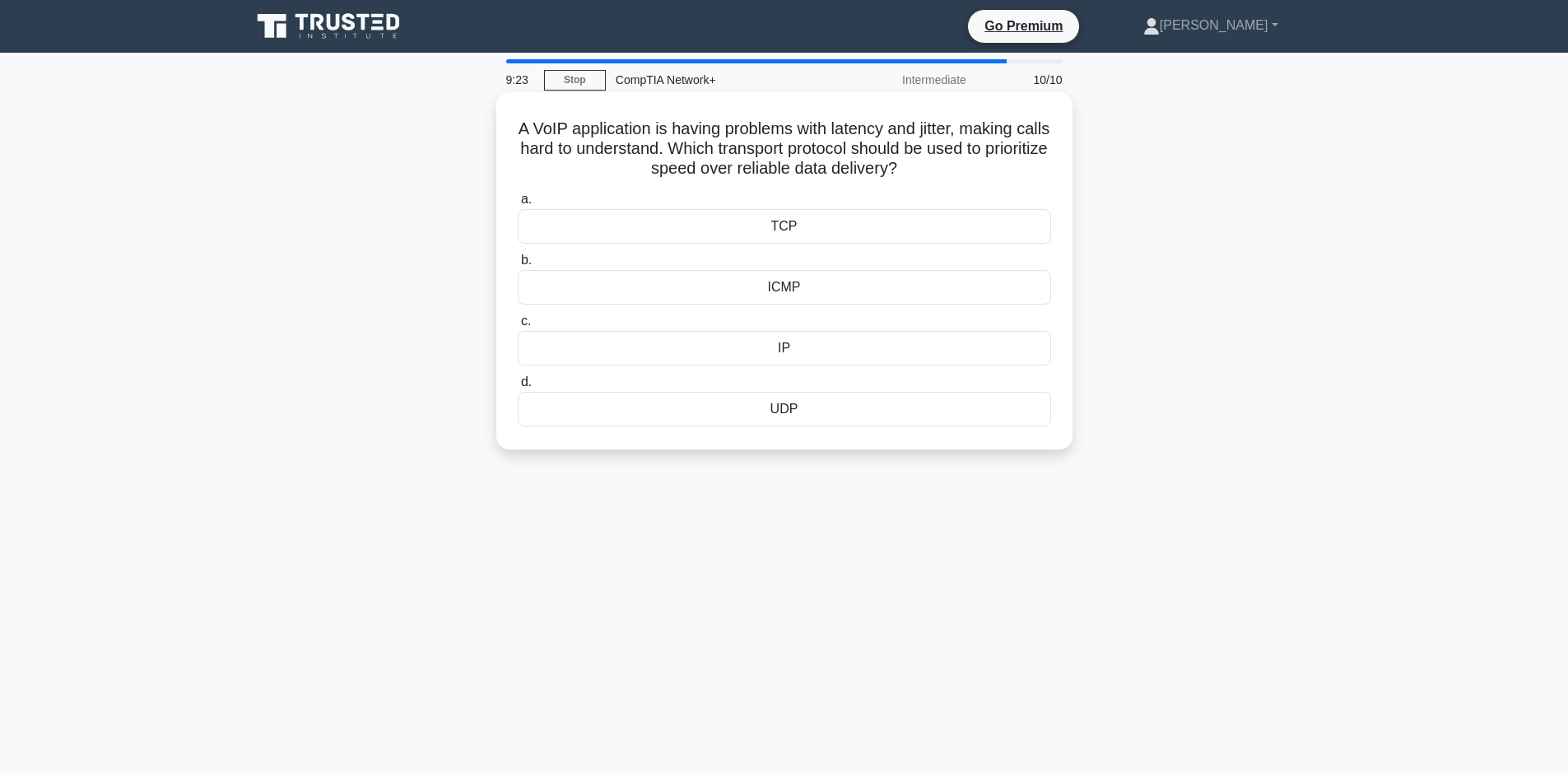
click at [786, 302] on div "ICMP" at bounding box center [784, 287] width 533 height 34
click at [517, 266] on input "b. ICMP" at bounding box center [517, 260] width 0 height 11
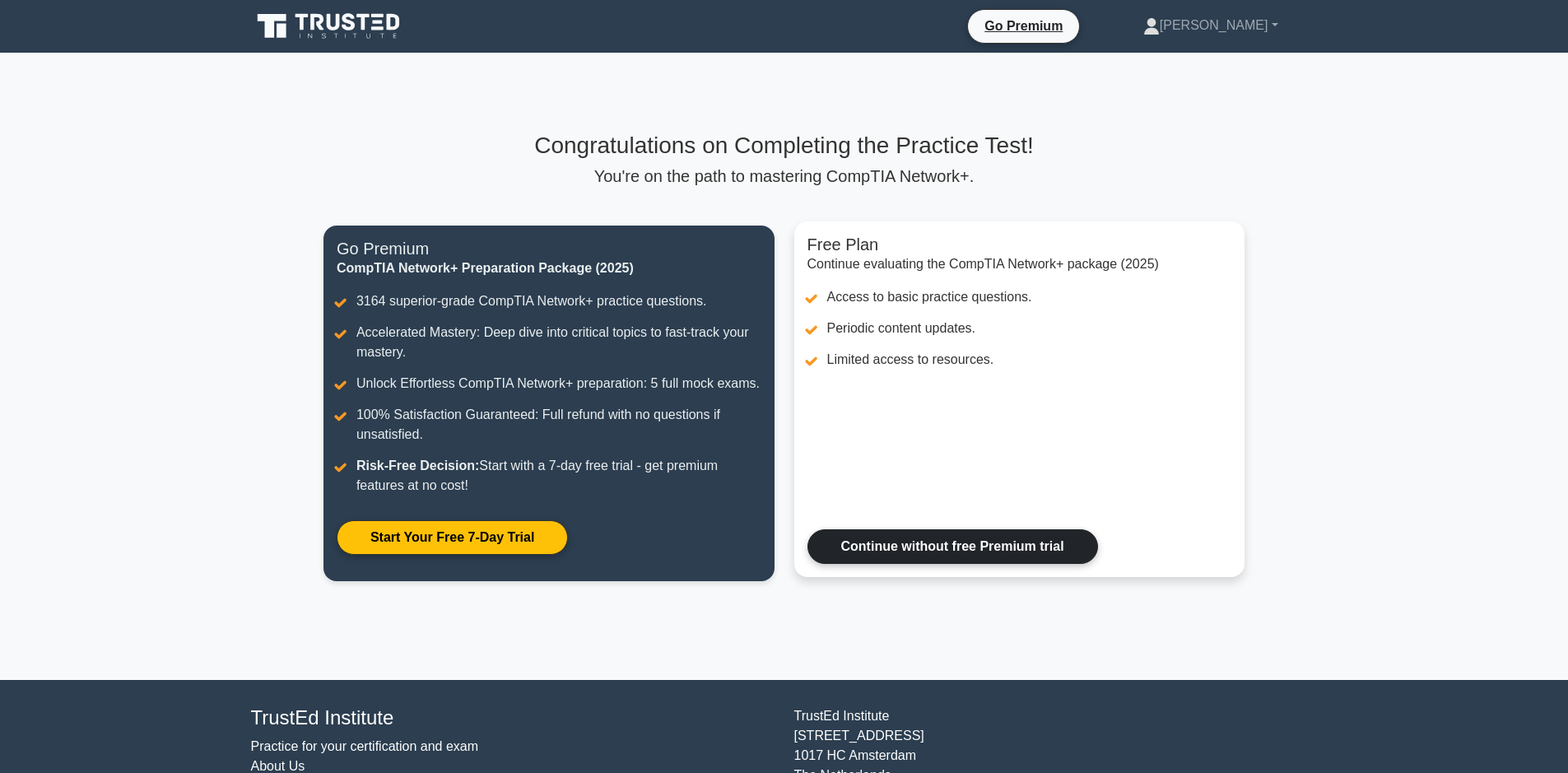
click at [899, 560] on link "Continue without free Premium trial" at bounding box center [952, 546] width 291 height 34
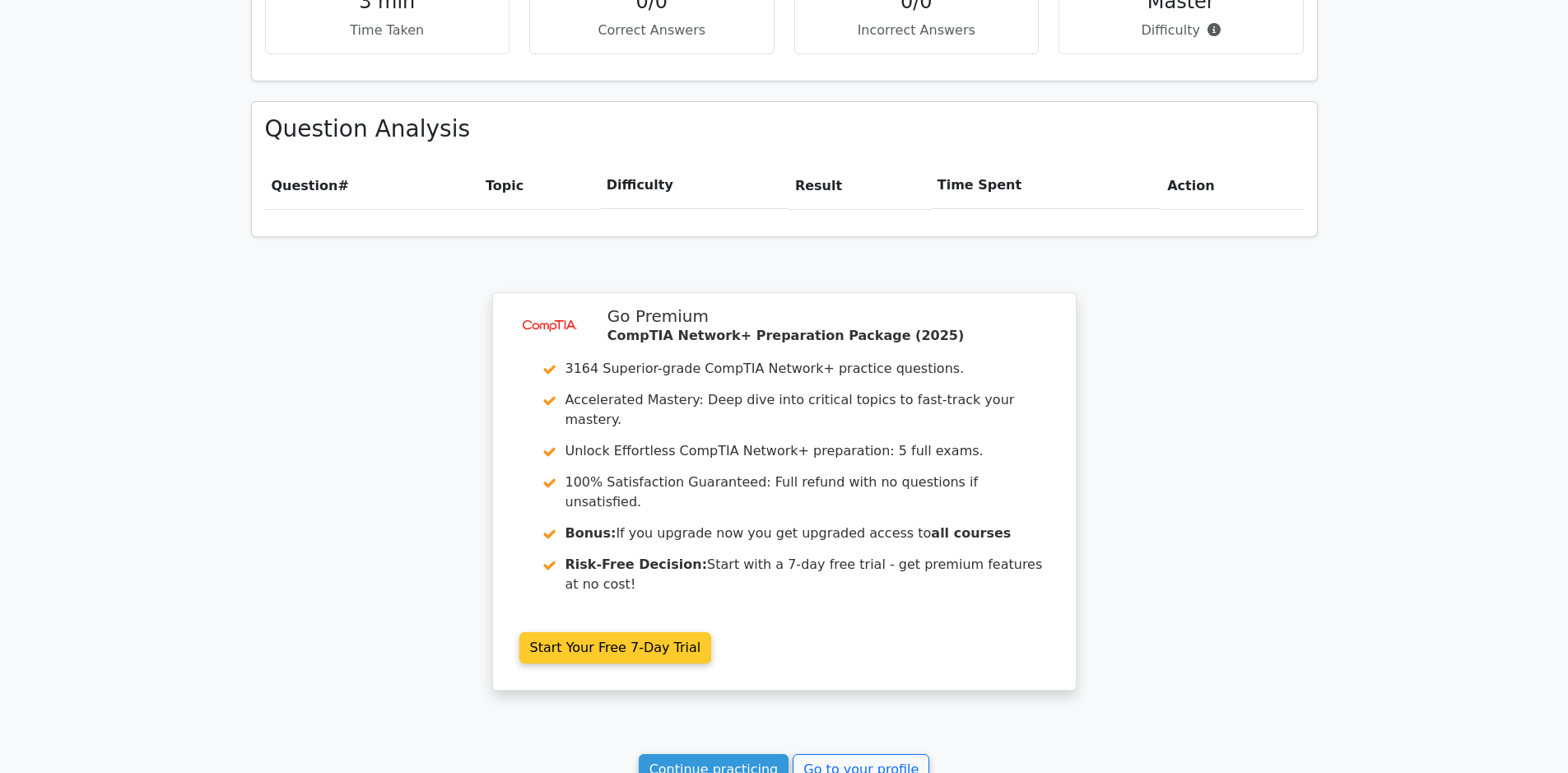
scroll to position [1183, 0]
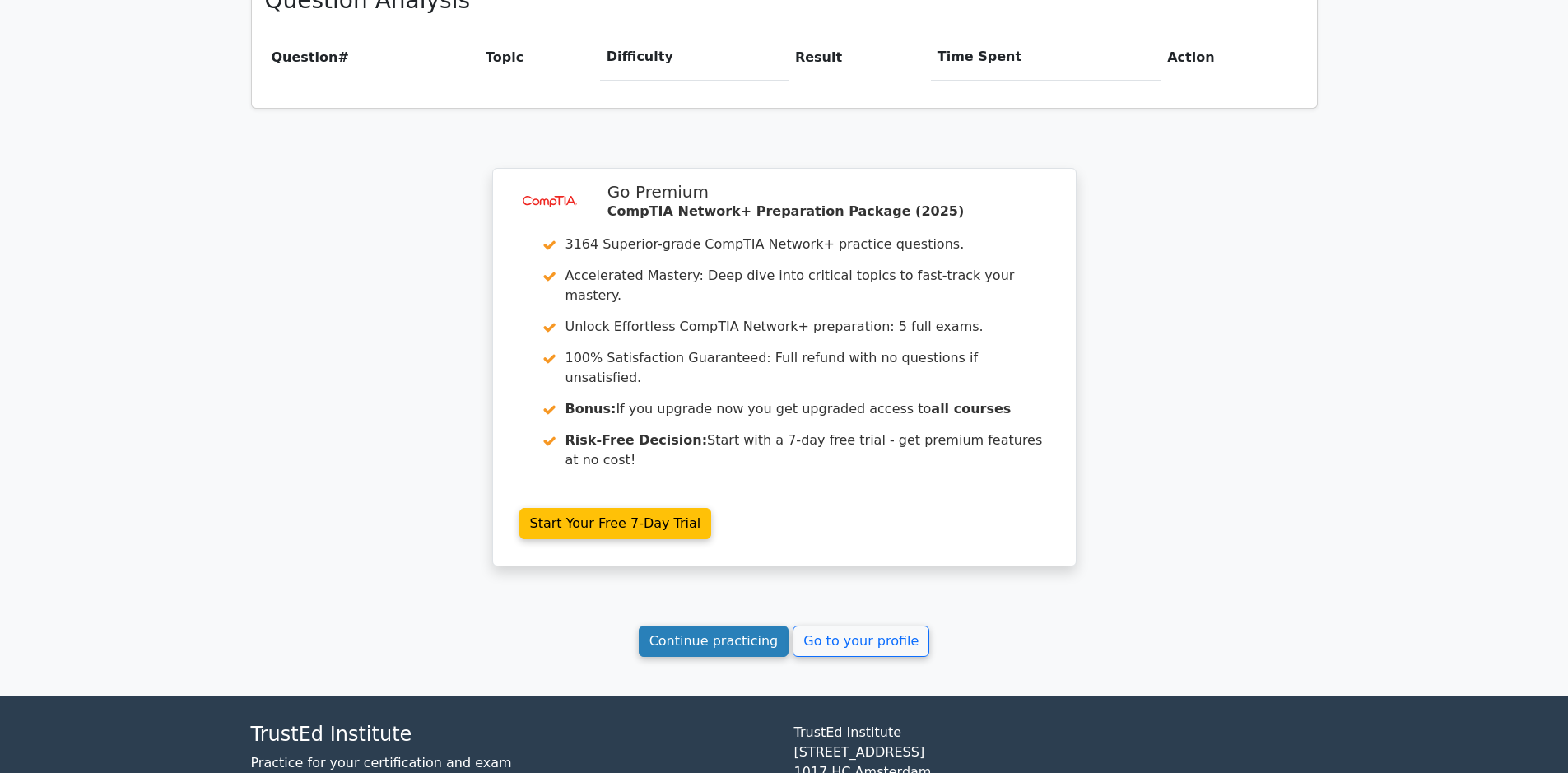
click at [690, 626] on link "Continue practicing" at bounding box center [714, 641] width 150 height 31
